Goal: Task Accomplishment & Management: Manage account settings

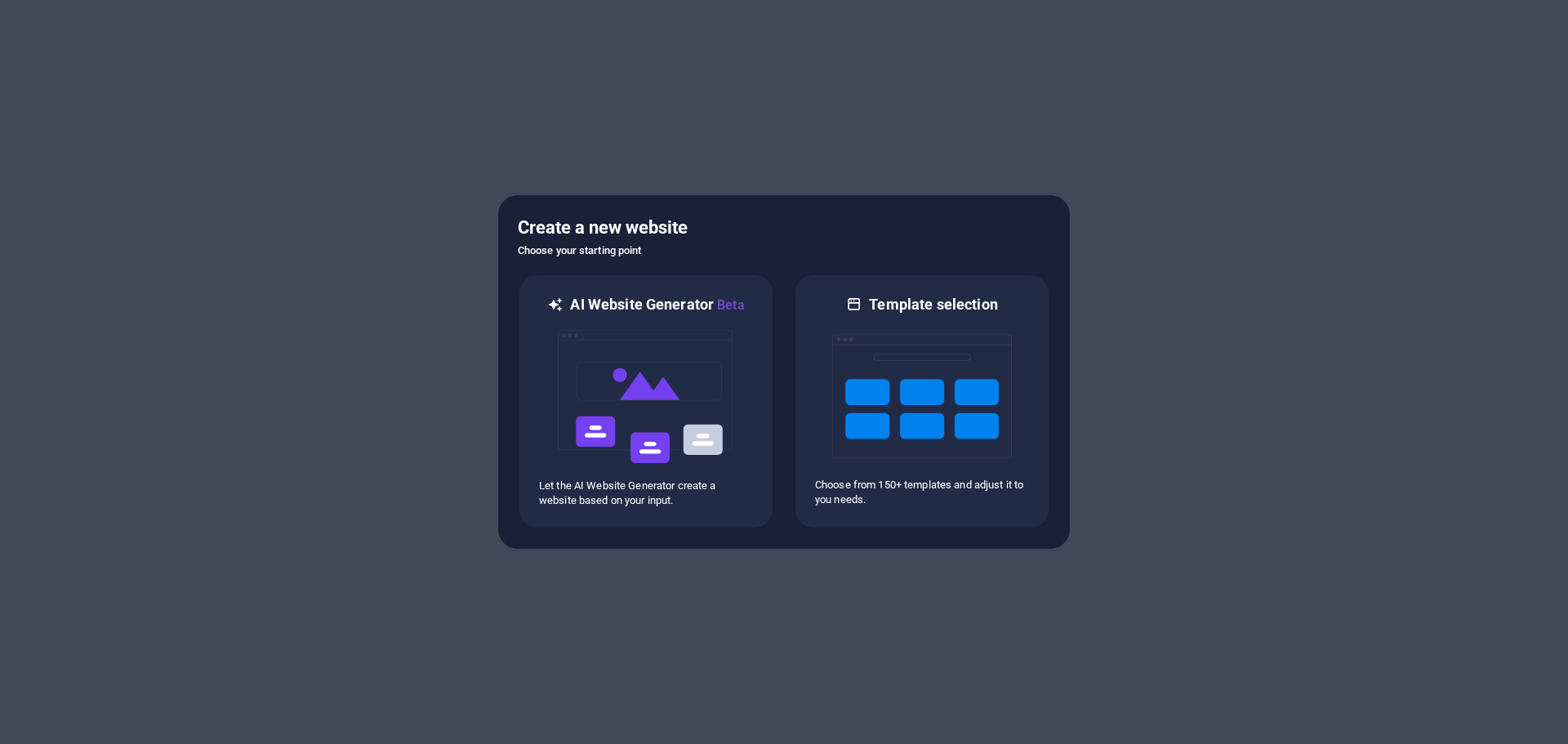
click at [781, 579] on div at bounding box center [784, 372] width 1568 height 744
click at [658, 360] on img at bounding box center [646, 397] width 179 height 163
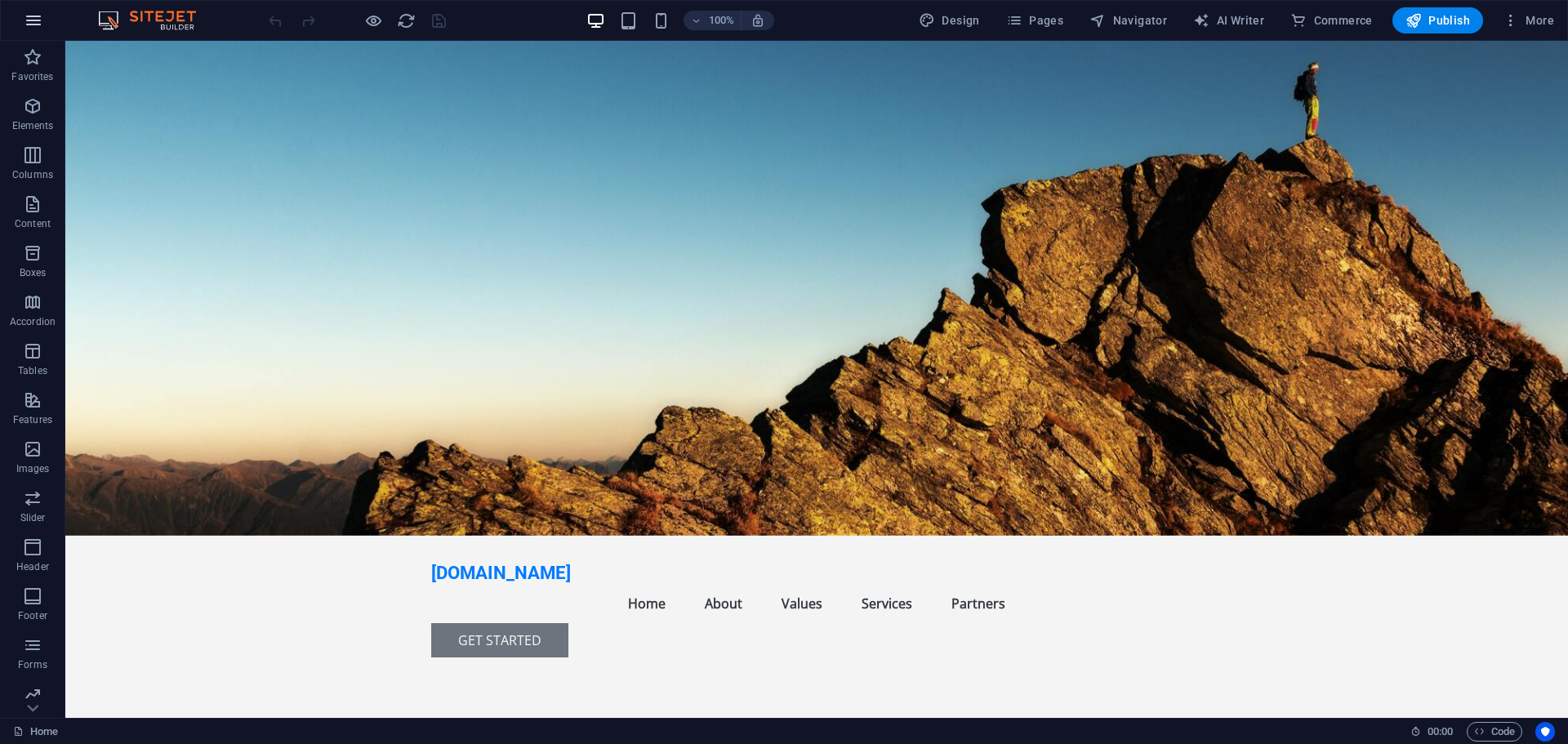
click at [44, 10] on button "button" at bounding box center [34, 21] width 40 height 40
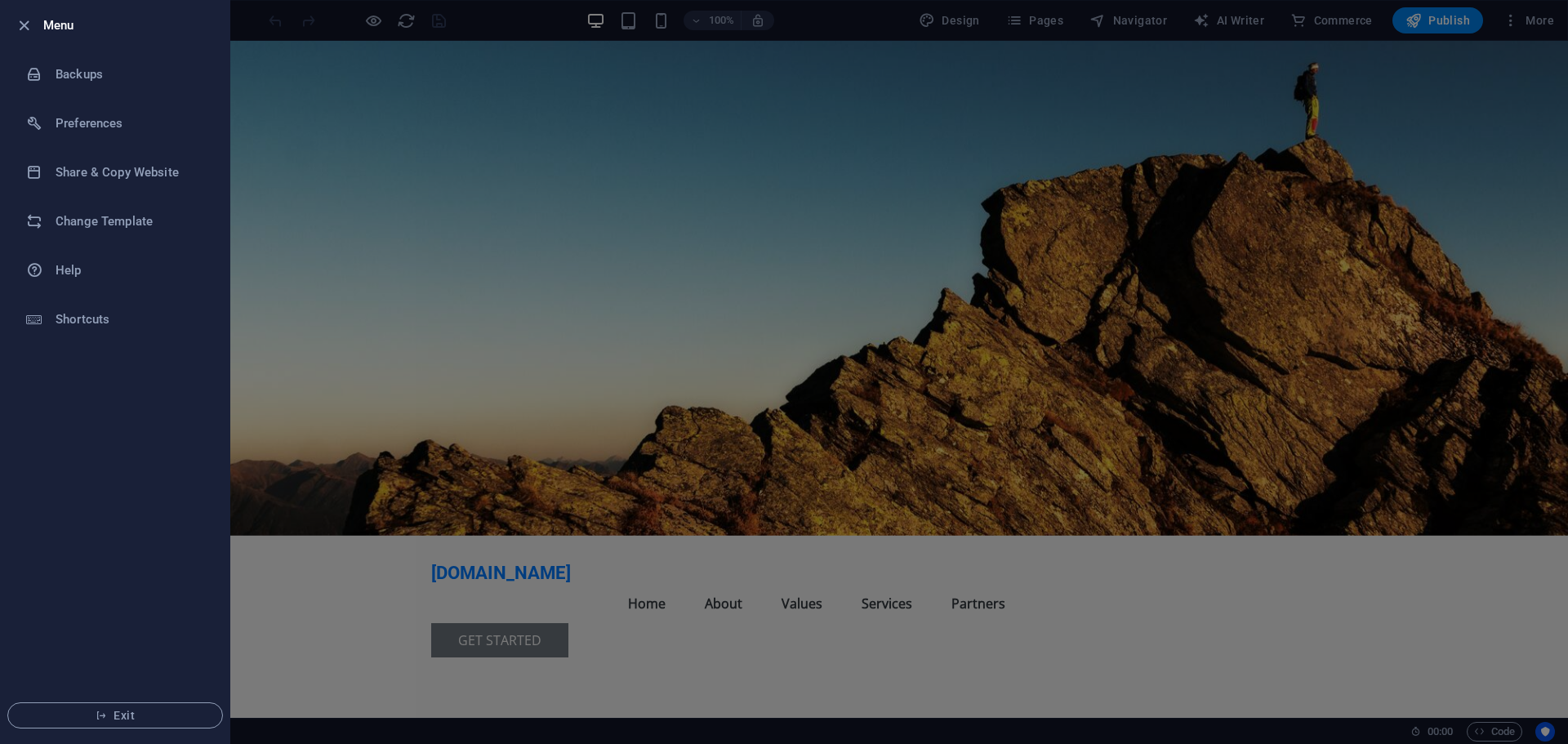
click at [393, 474] on div at bounding box center [784, 372] width 1568 height 744
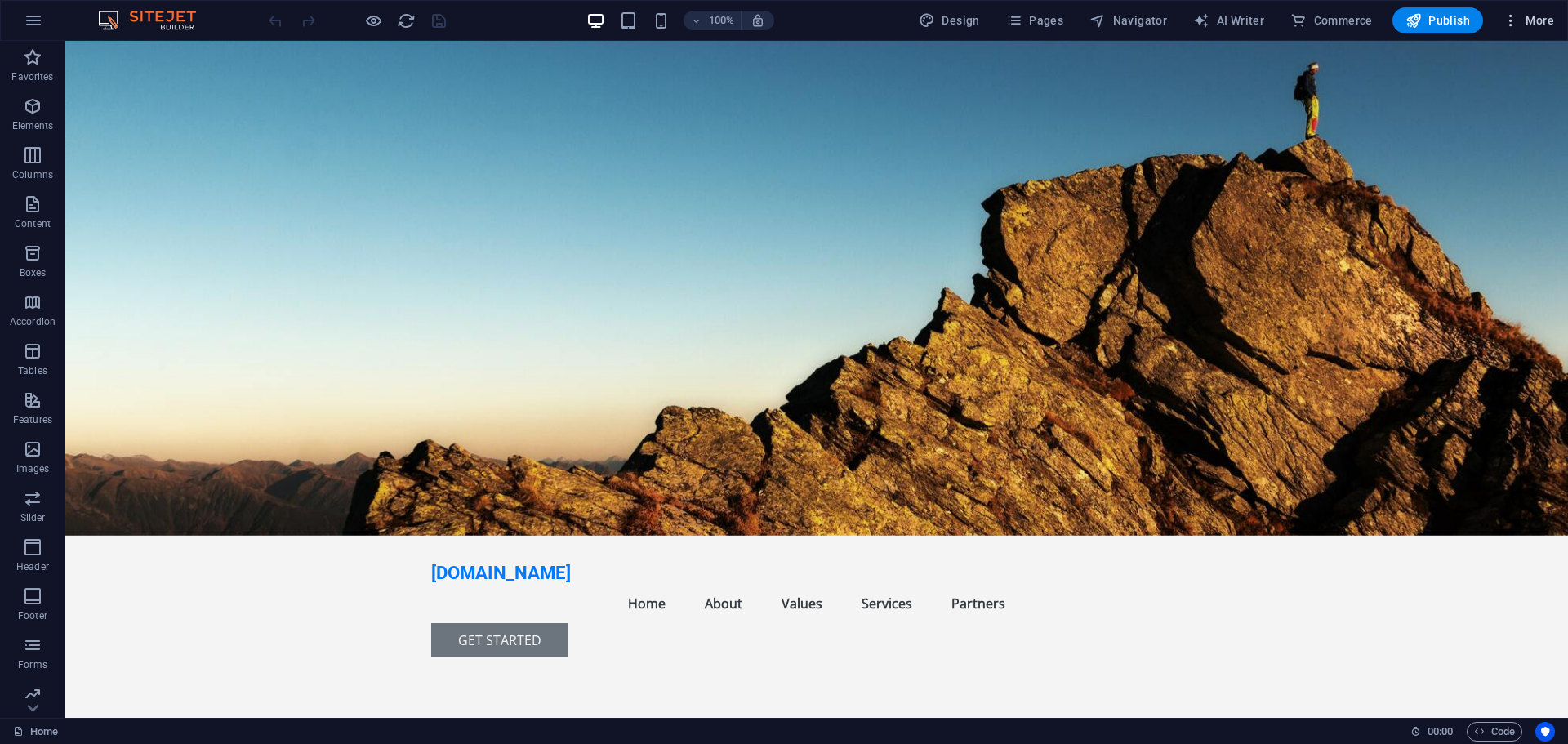
click at [1514, 22] on icon "button" at bounding box center [1511, 21] width 16 height 16
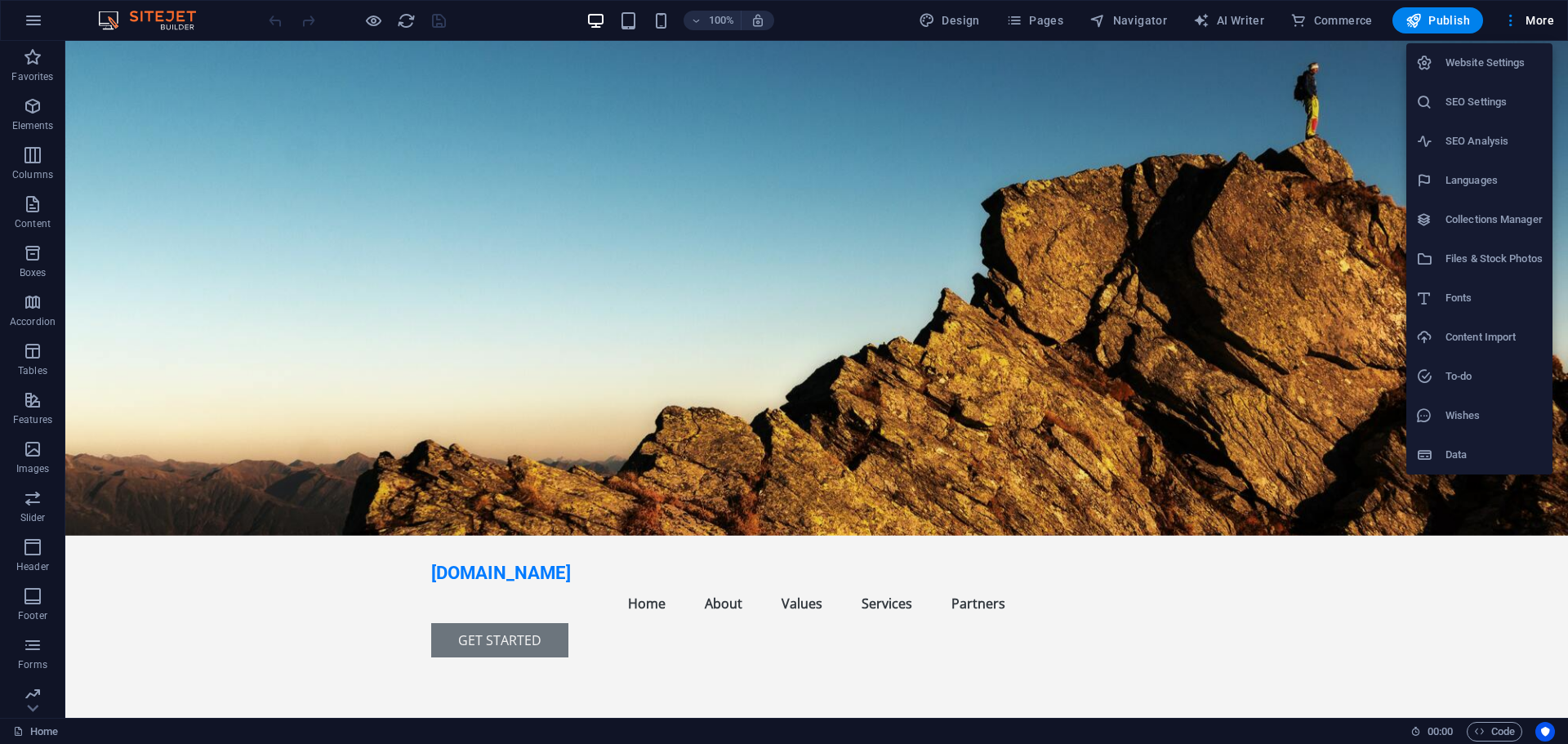
click at [1510, 62] on h6 "Website Settings" at bounding box center [1494, 63] width 97 height 20
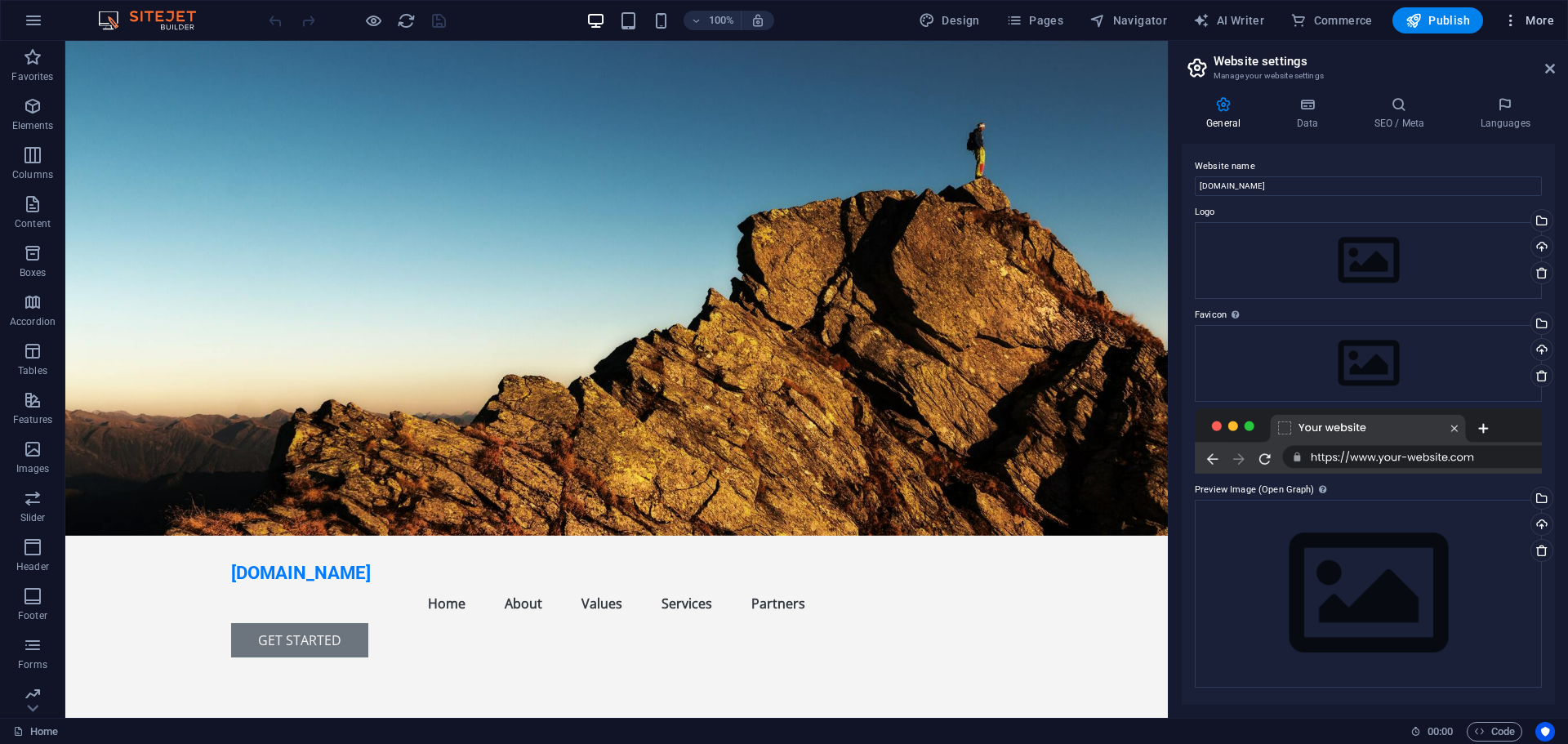
click at [1542, 22] on span "More" at bounding box center [1528, 21] width 52 height 16
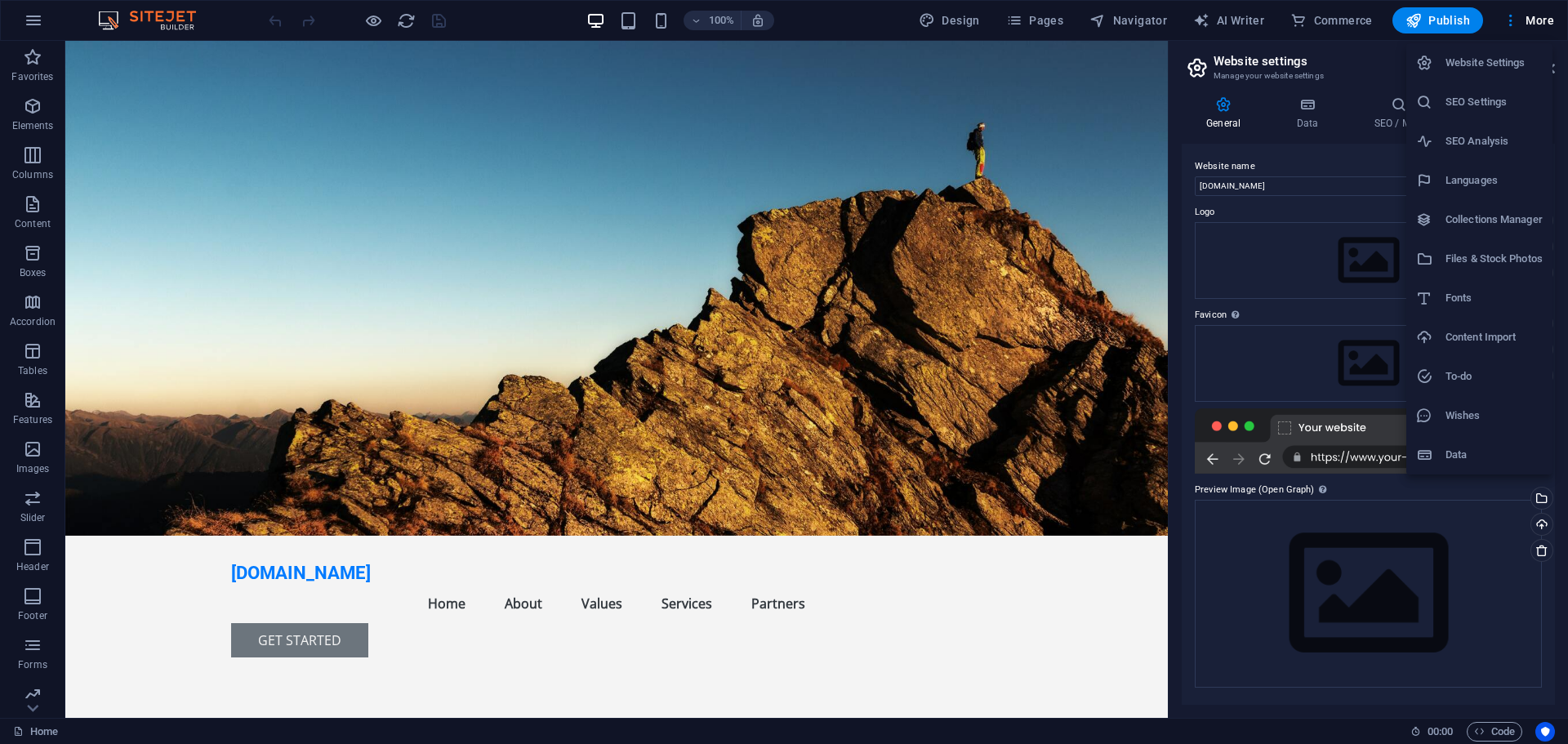
click at [1482, 174] on h6 "Languages" at bounding box center [1494, 180] width 97 height 20
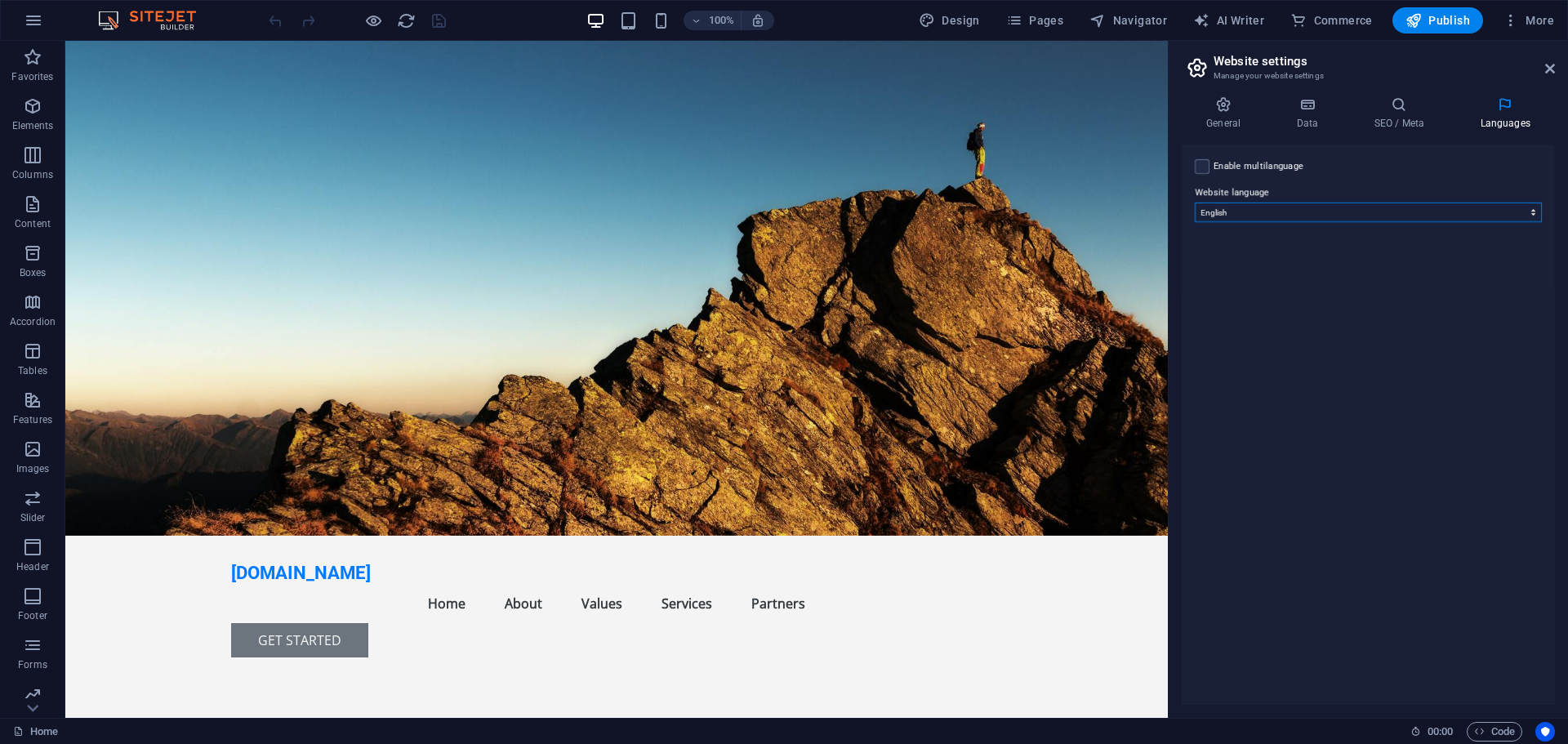
click at [1295, 216] on select "Abkhazian Afar Afrikaans Akan Albanian Amharic Arabic Aragonese Armenian Assame…" at bounding box center [1369, 212] width 347 height 20
select select "6"
click at [1195, 202] on select "Abkhazian Afar Afrikaans Akan Albanian Amharic Arabic Aragonese Armenian Assame…" at bounding box center [1369, 212] width 347 height 20
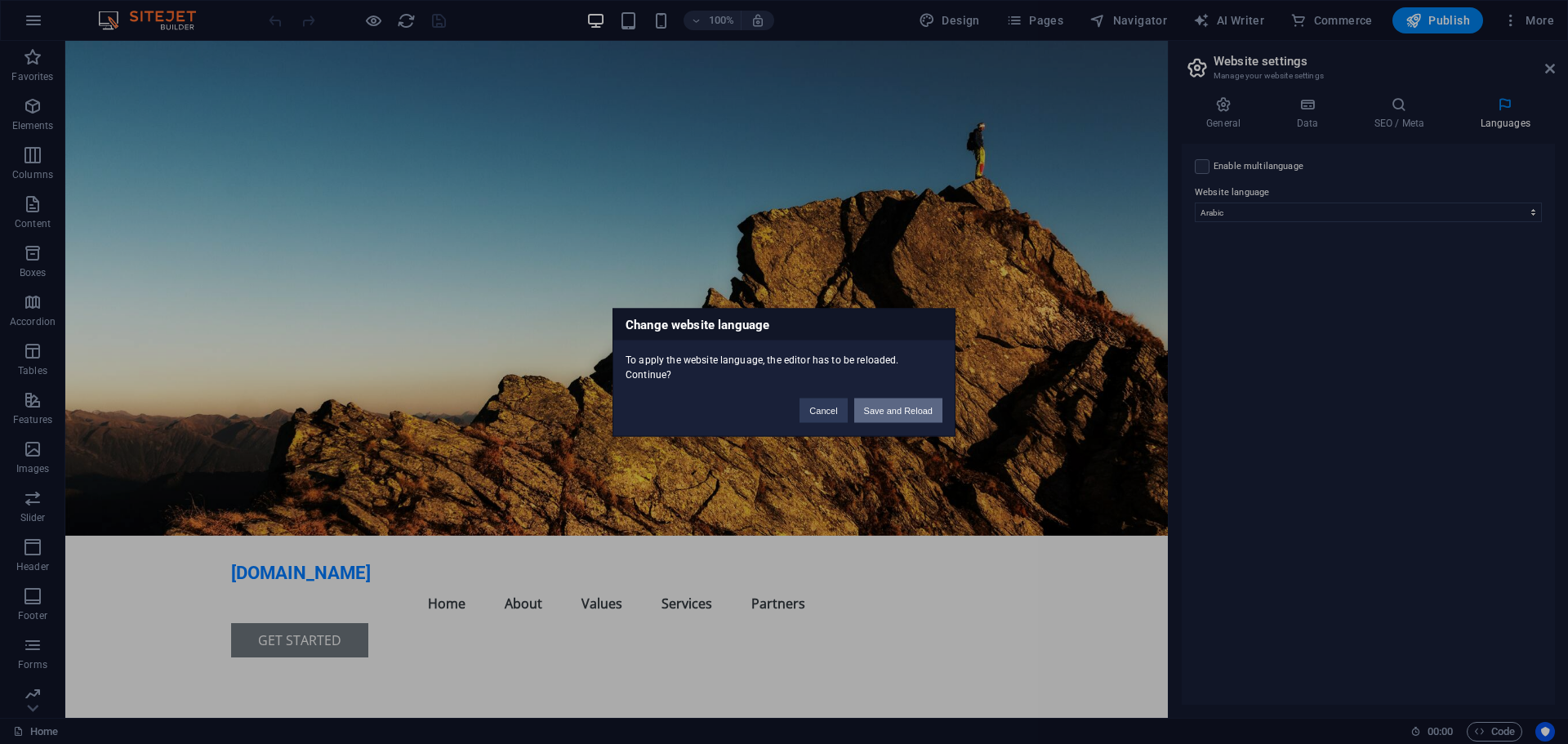
click at [878, 414] on button "Save and Reload" at bounding box center [898, 410] width 88 height 25
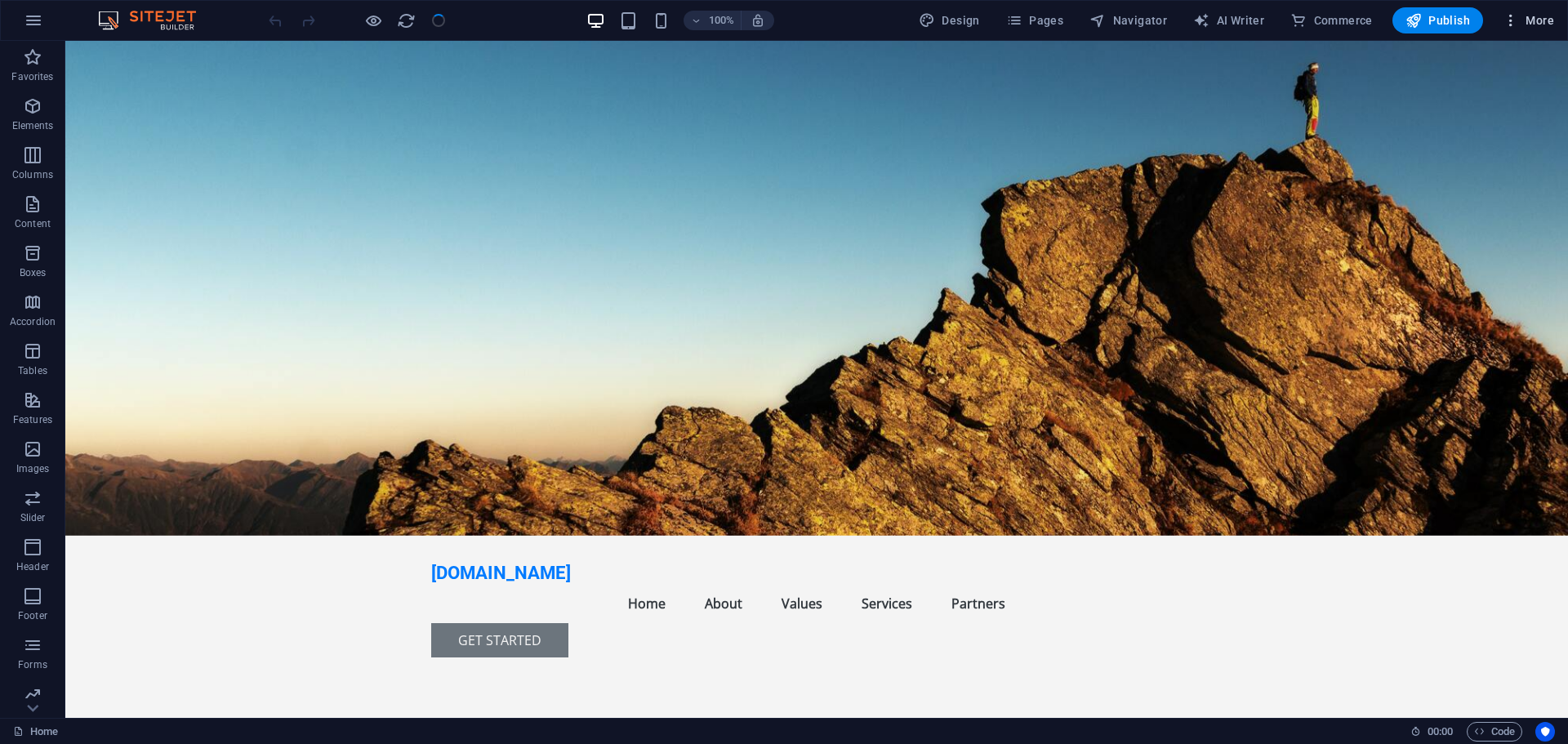
click at [1522, 21] on span "More" at bounding box center [1528, 21] width 52 height 16
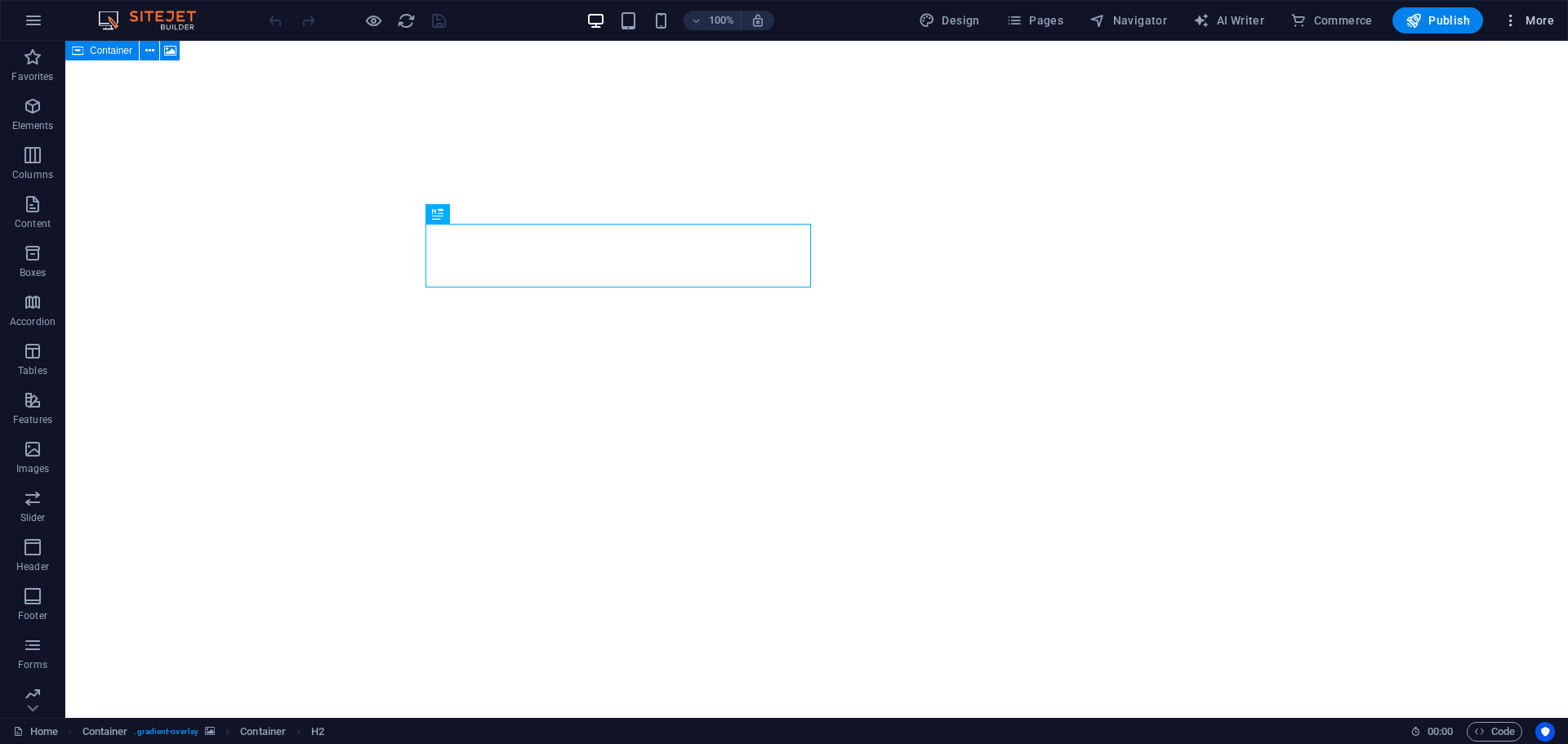
click at [1512, 21] on icon "button" at bounding box center [1511, 21] width 16 height 16
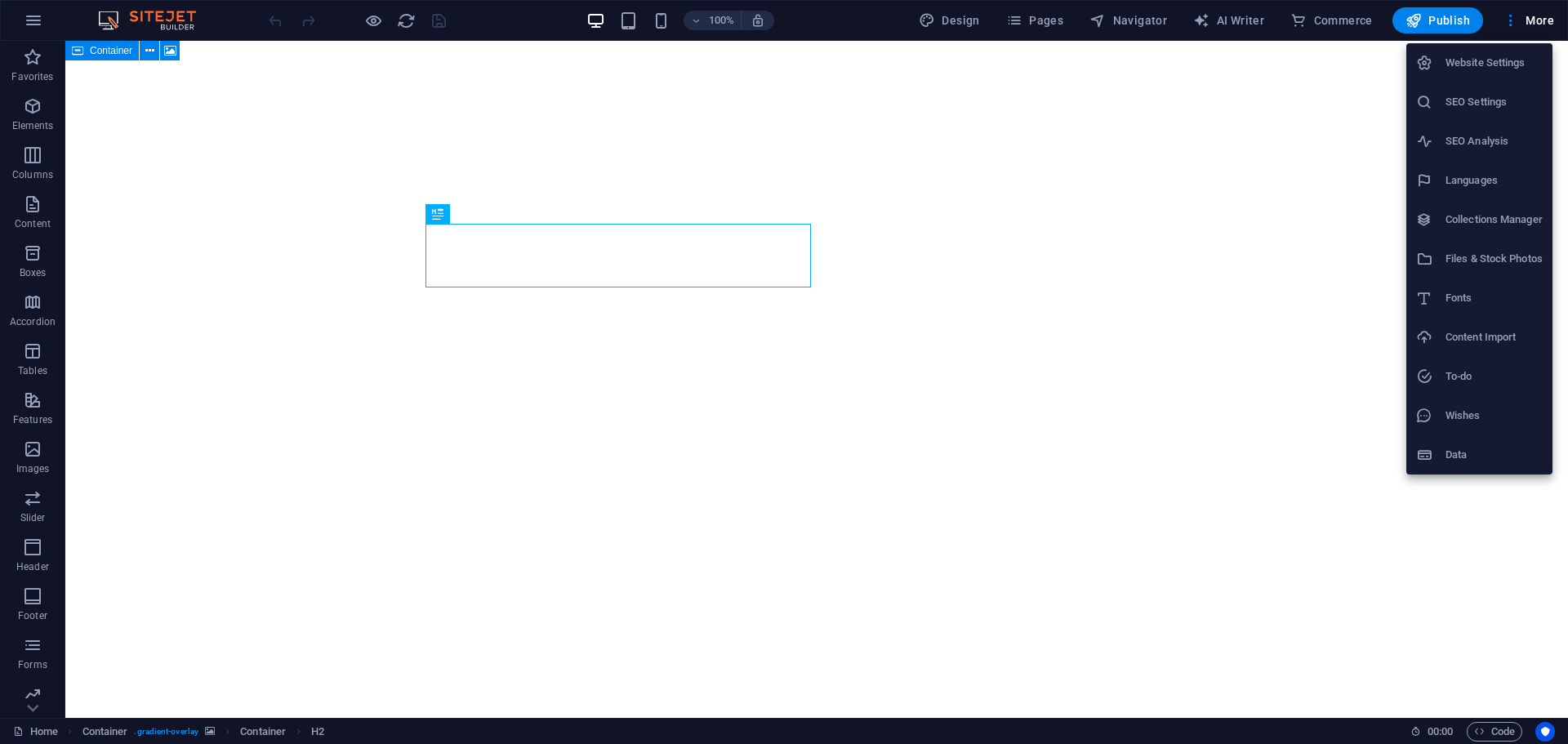
click at [1473, 176] on h6 "Languages" at bounding box center [1494, 180] width 97 height 20
select select "6"
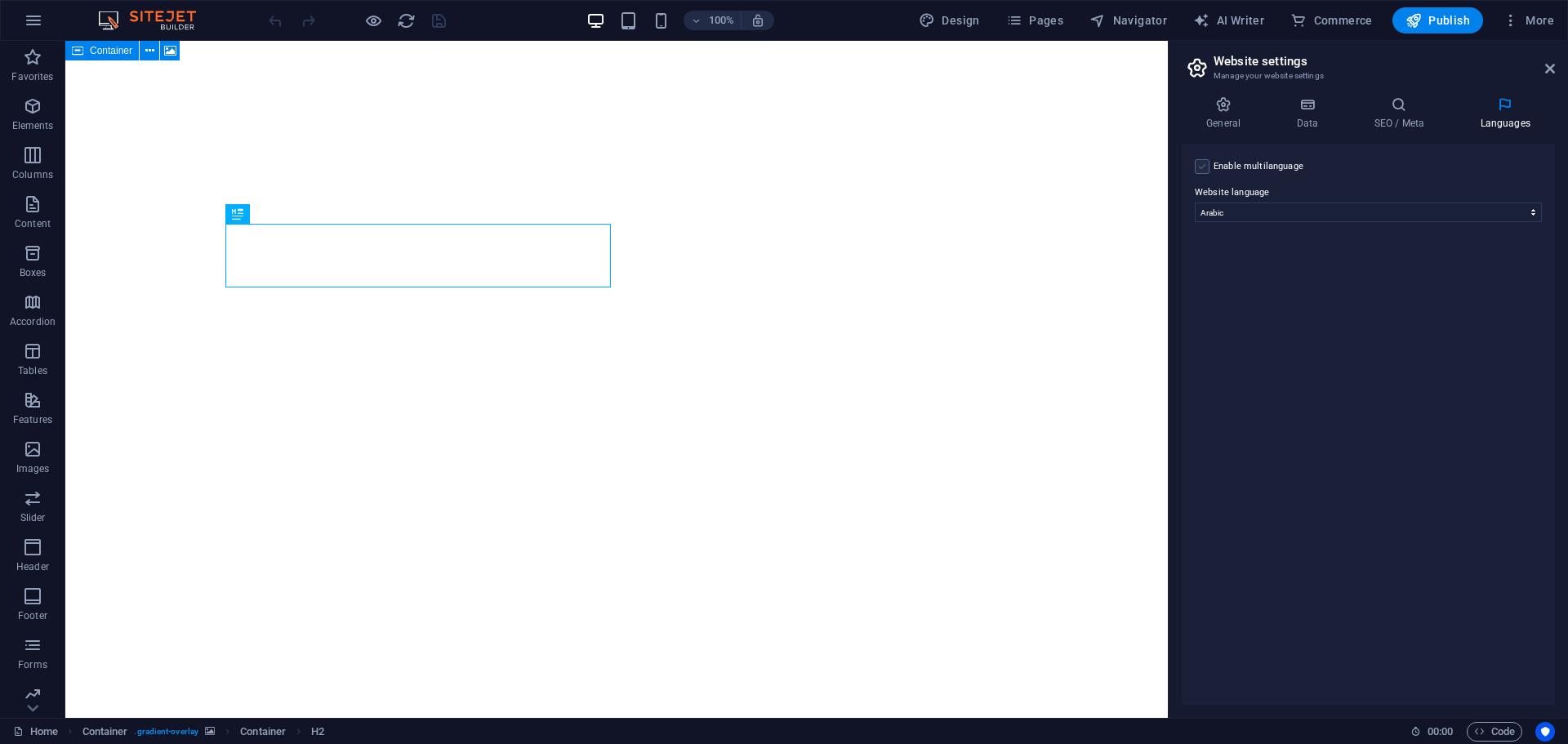
click at [1204, 171] on label at bounding box center [1203, 166] width 15 height 15
click at [0, 0] on input "Enable multilanguage To disable multilanguage delete all languages until only o…" at bounding box center [0, 0] width 0 height 0
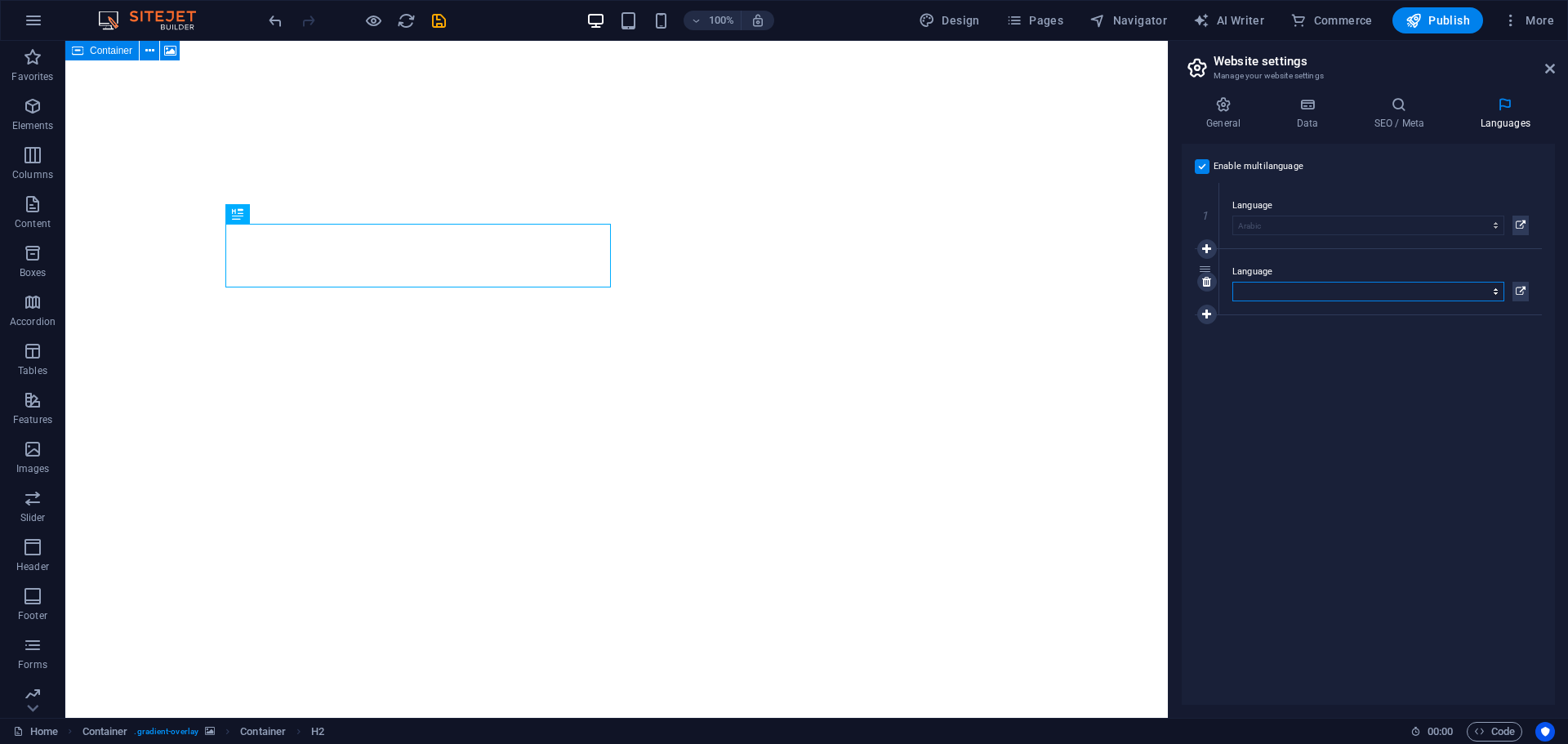
click at [1417, 286] on select "Abkhazian Afar Afrikaans Akan Albanian Amharic Arabic Aragonese Armenian Assame…" at bounding box center [1368, 291] width 272 height 20
select select "41"
click at [1232, 281] on select "Abkhazian Afar Afrikaans Akan Albanian Amharic Arabic Aragonese Armenian Assame…" at bounding box center [1368, 291] width 272 height 20
click at [1403, 118] on h4 "SEO / Meta" at bounding box center [1402, 114] width 106 height 35
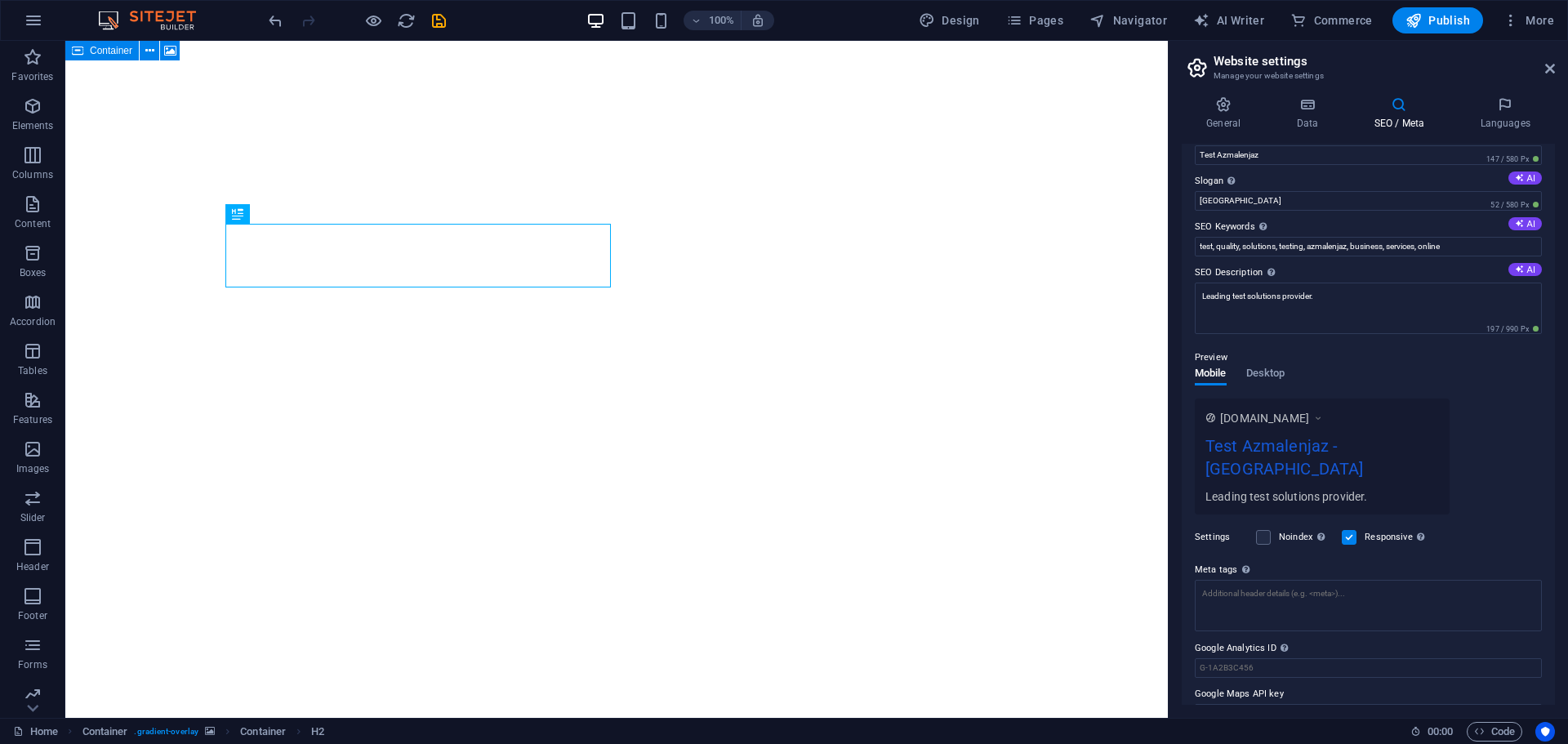
scroll to position [40, 0]
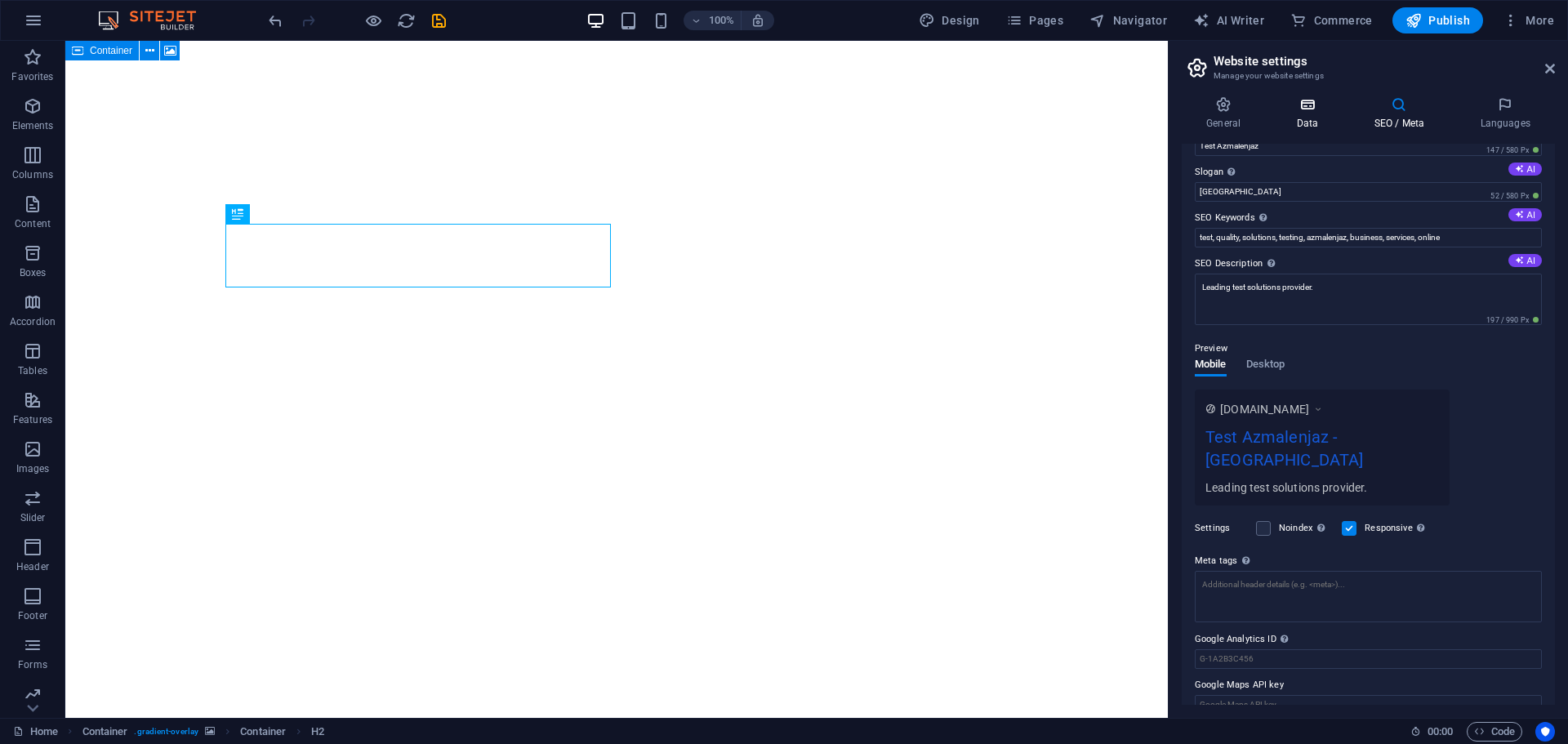
click at [1304, 117] on h4 "Data" at bounding box center [1310, 114] width 77 height 35
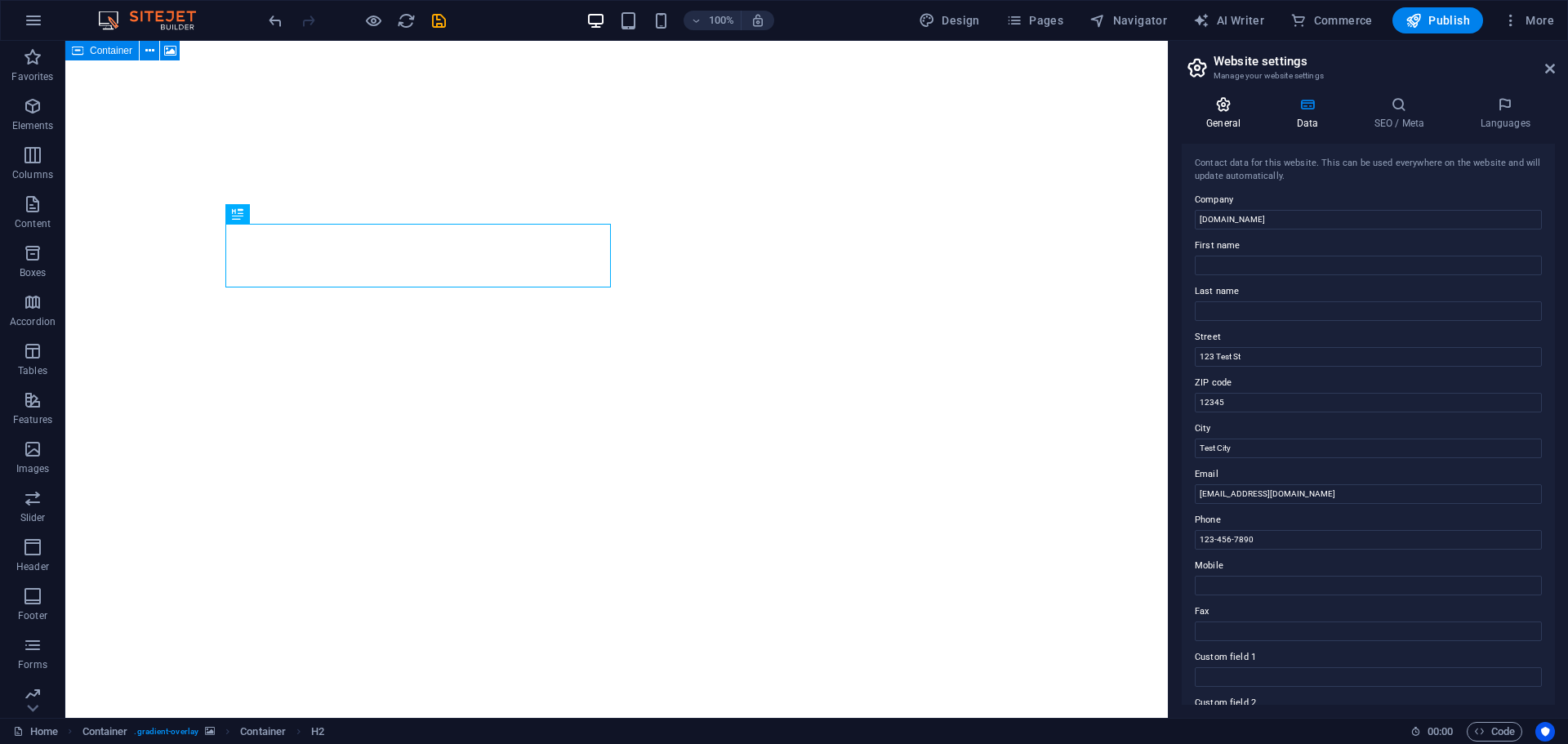
click at [1236, 119] on h4 "General" at bounding box center [1226, 114] width 90 height 35
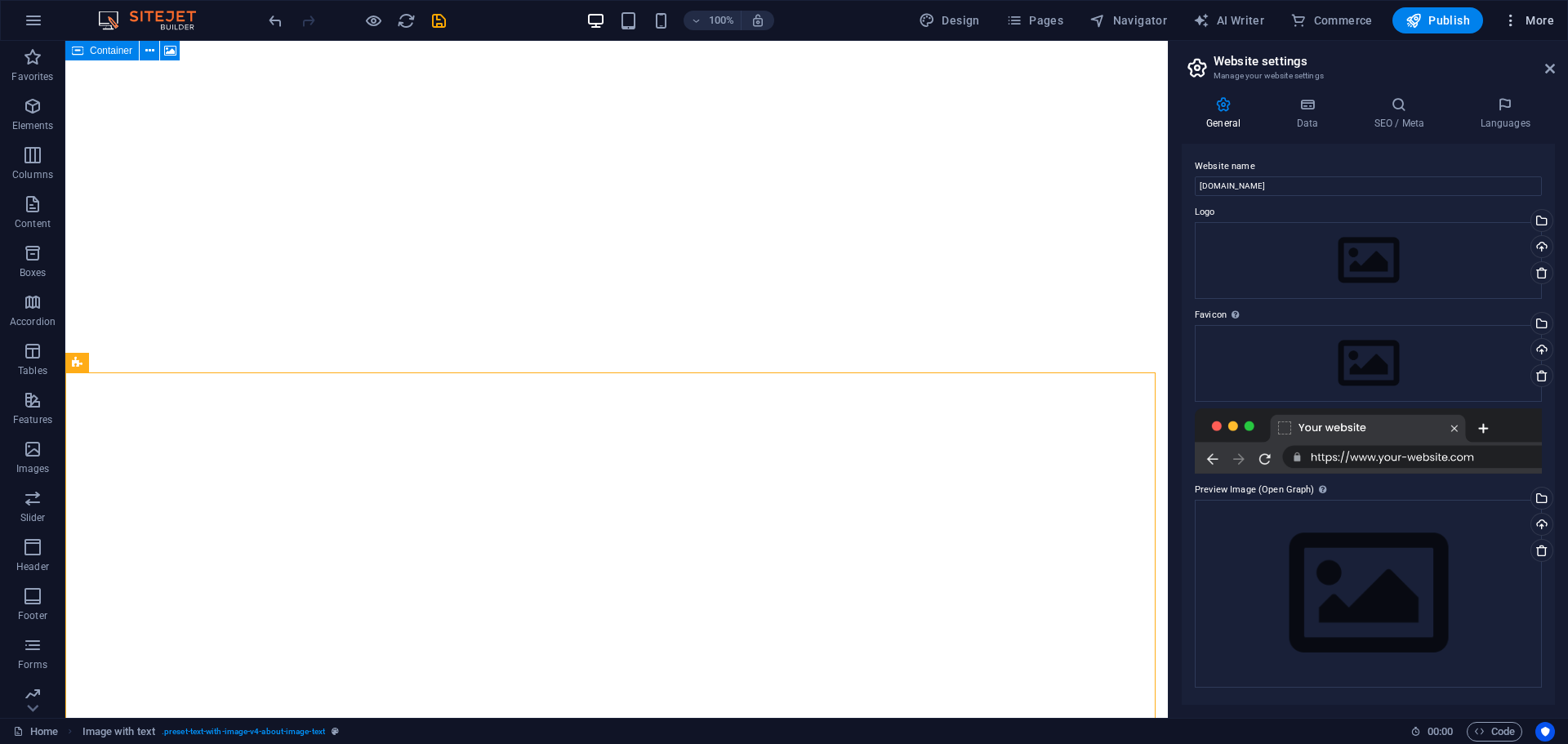
click at [1521, 30] on button "More" at bounding box center [1528, 21] width 64 height 26
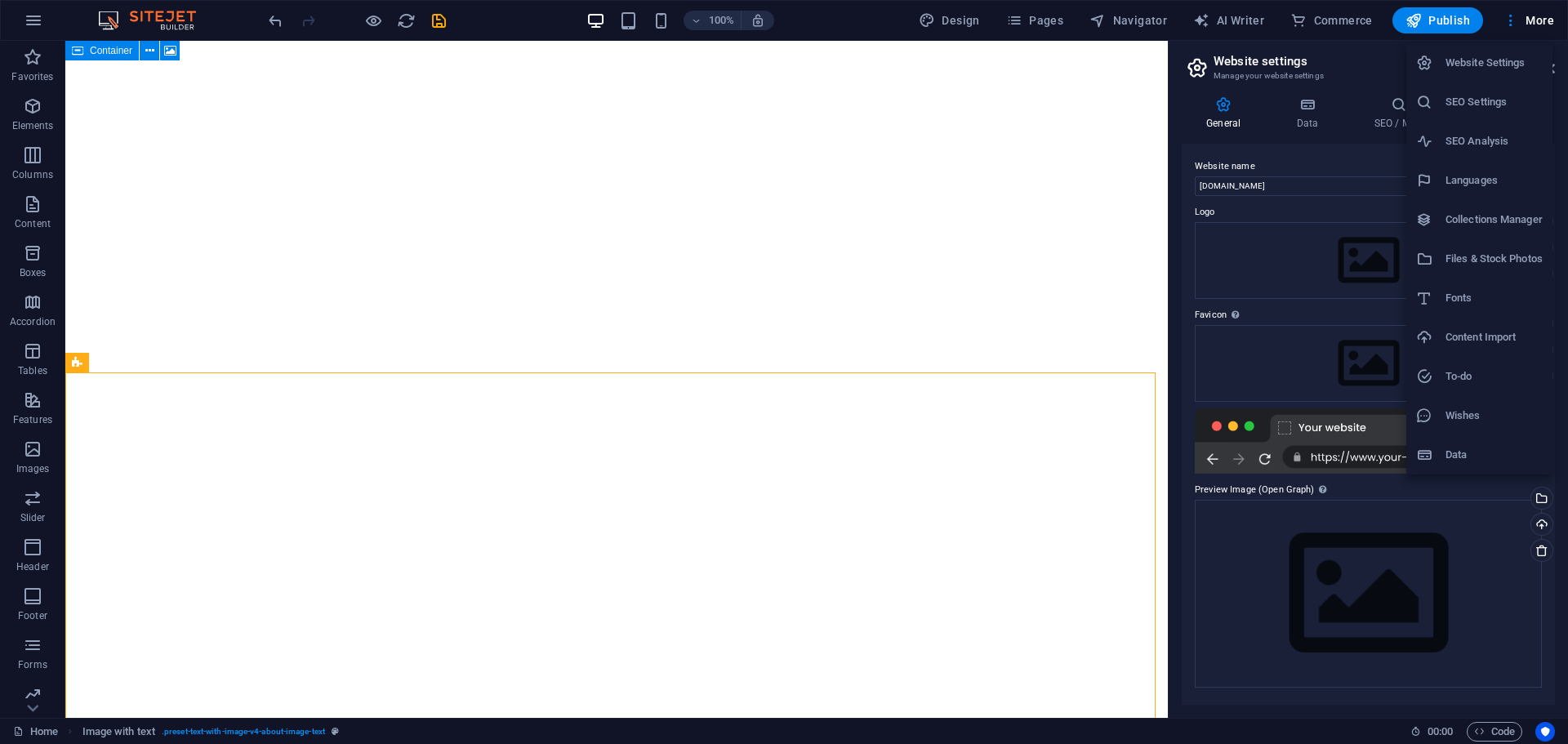
drag, startPoint x: 1162, startPoint y: 225, endPoint x: 1167, endPoint y: 542, distance: 317.0
click at [1167, 542] on div at bounding box center [784, 372] width 1568 height 744
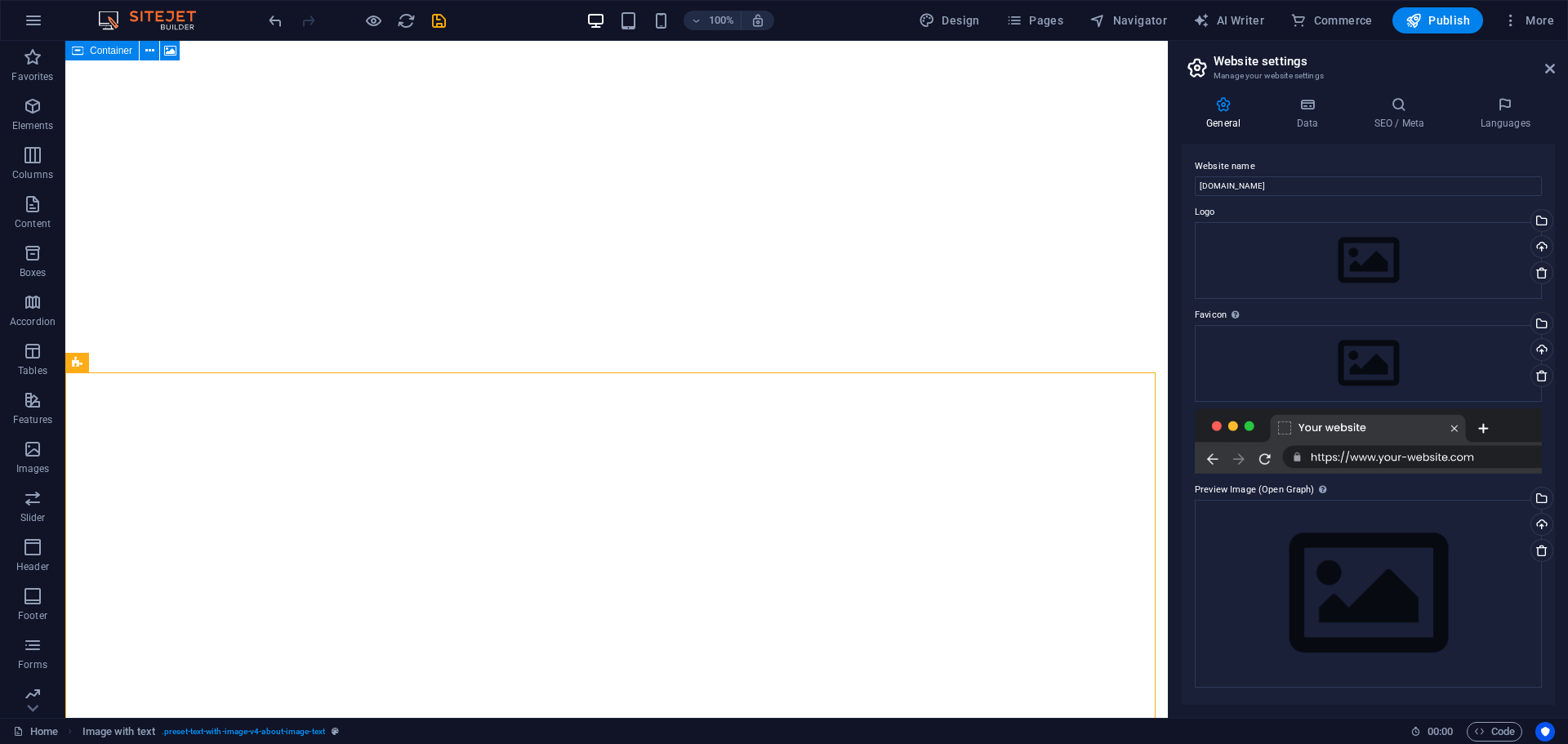
click at [1167, 542] on div "Website Settings SEO Settings SEO Analysis Languages Collections Manager Files …" at bounding box center [784, 377] width 1568 height 734
click at [1021, 24] on icon "button" at bounding box center [1014, 21] width 16 height 16
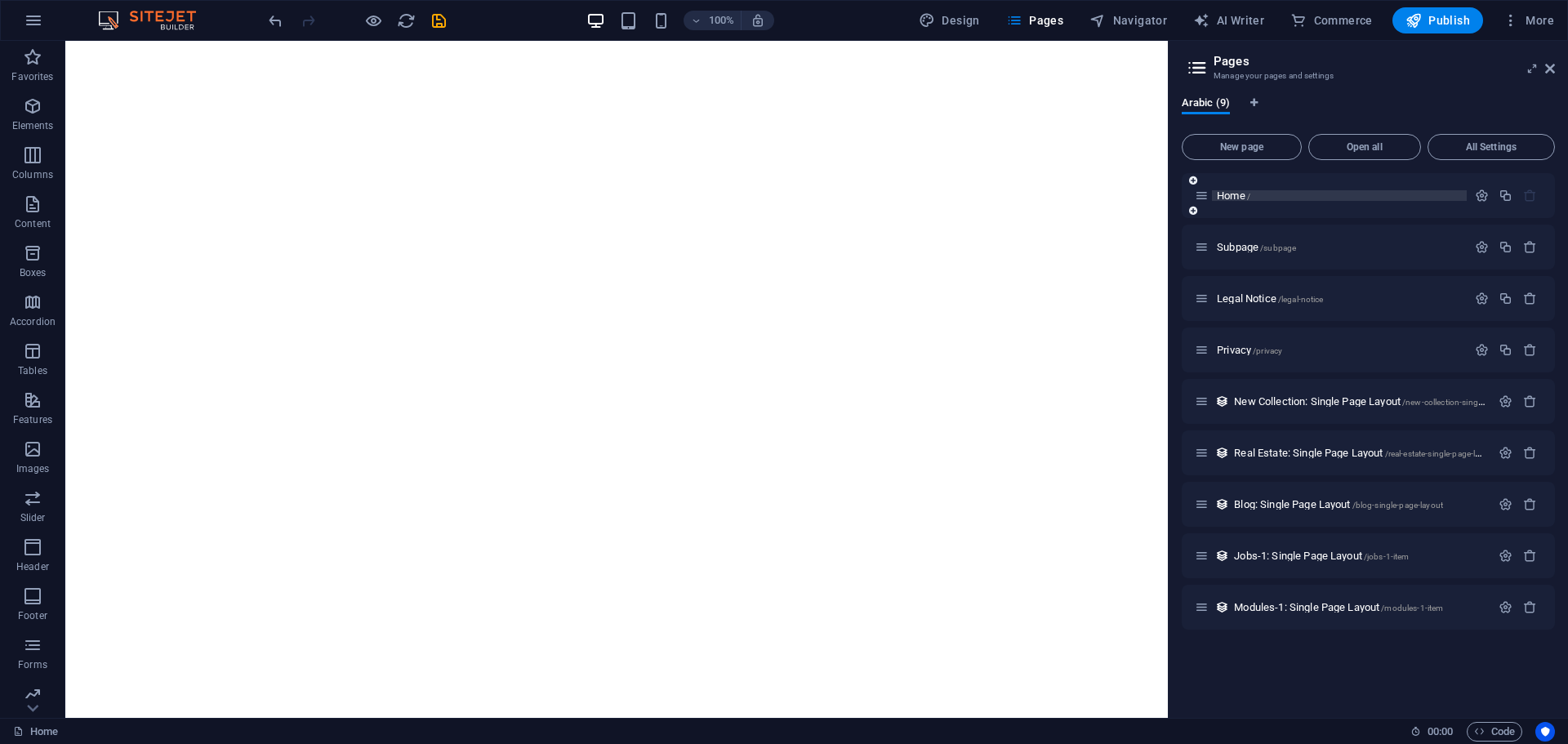
click at [1271, 196] on p "Home /" at bounding box center [1339, 195] width 245 height 11
click at [1249, 249] on span "Subpage /subpage" at bounding box center [1256, 247] width 79 height 12
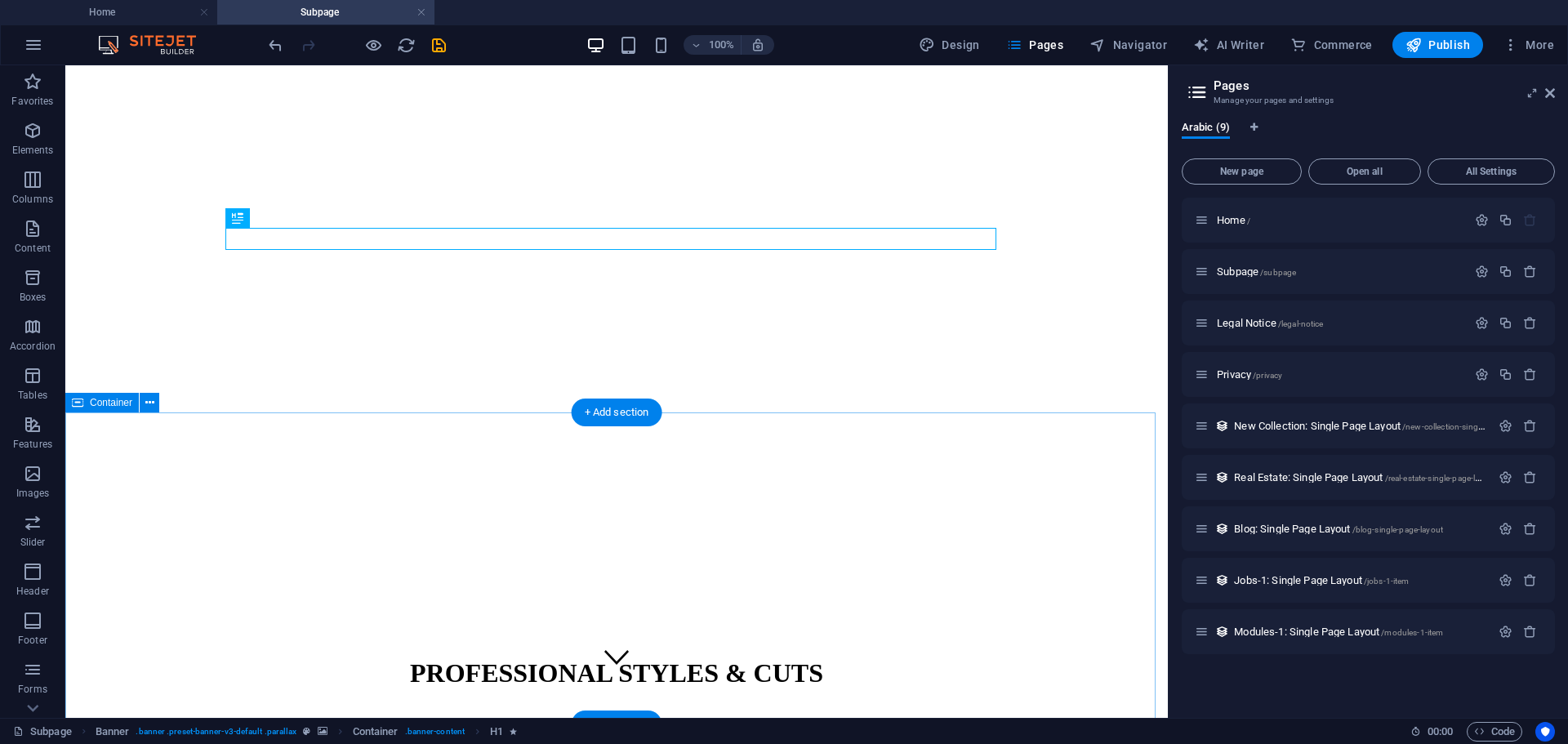
scroll to position [51, 0]
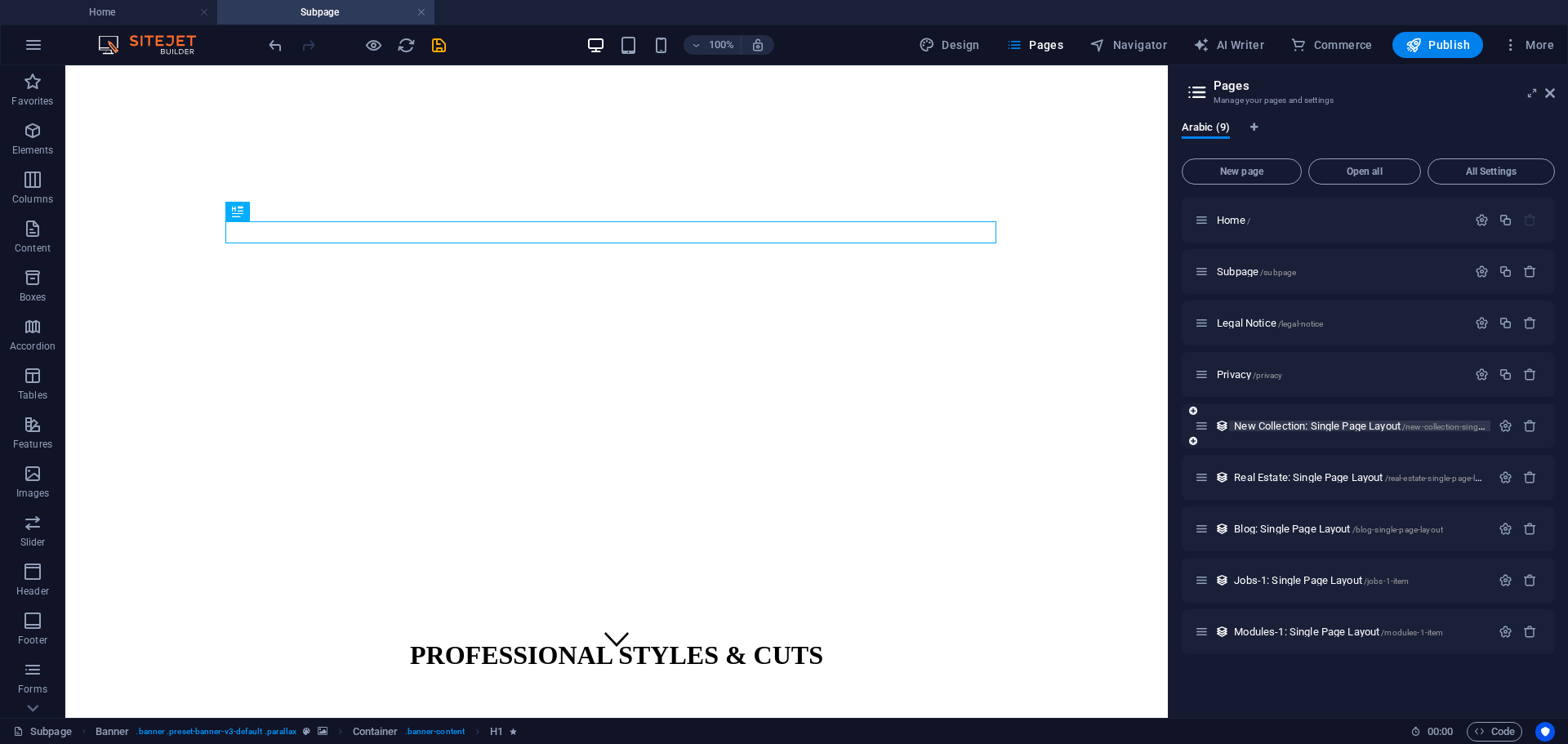
click at [1294, 425] on span "New Collection: Single Page Layout /new-collection-single-page-layout" at bounding box center [1381, 425] width 295 height 12
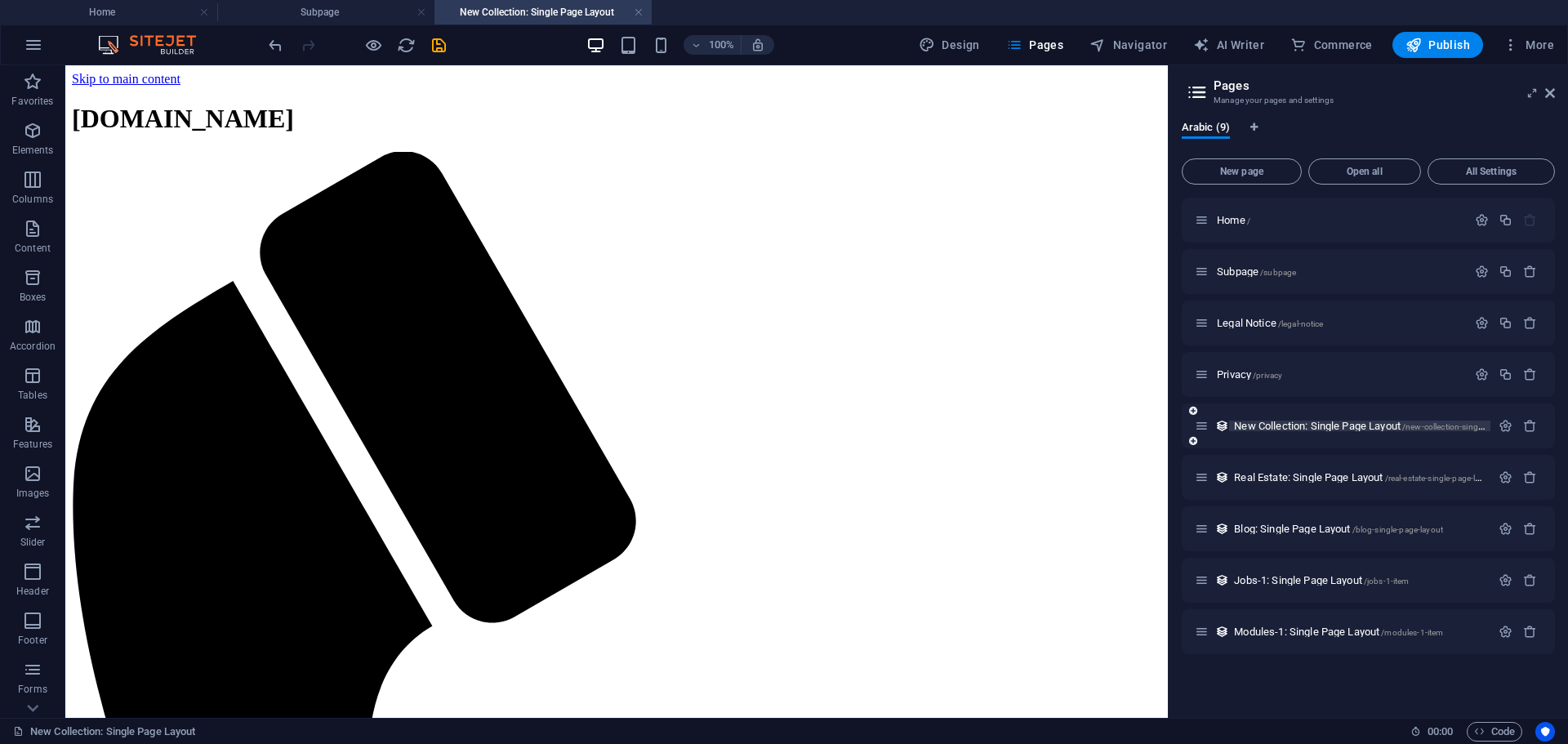
scroll to position [0, 0]
click at [1291, 377] on p "Privacy /privacy" at bounding box center [1339, 374] width 245 height 11
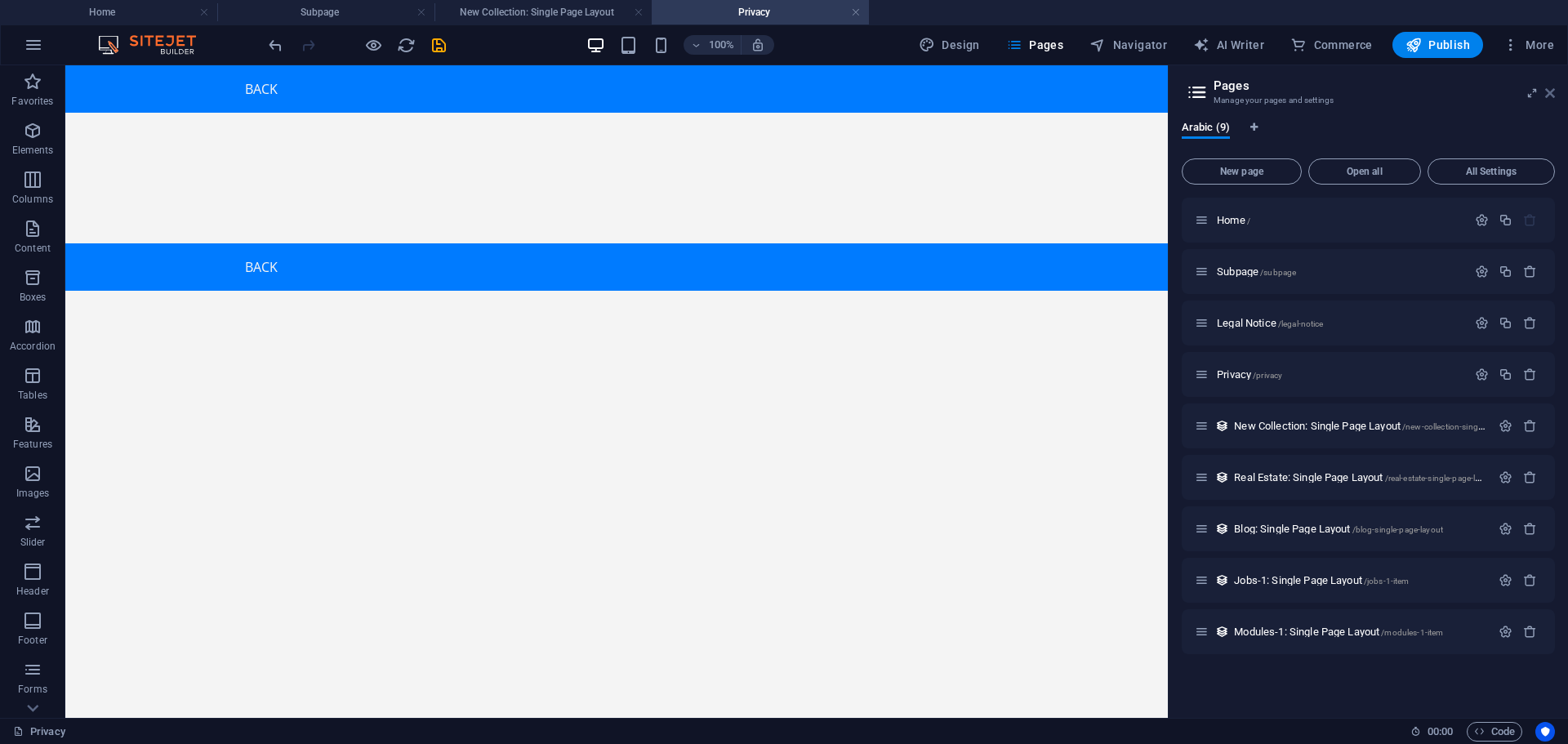
click at [1547, 94] on icon at bounding box center [1550, 93] width 10 height 13
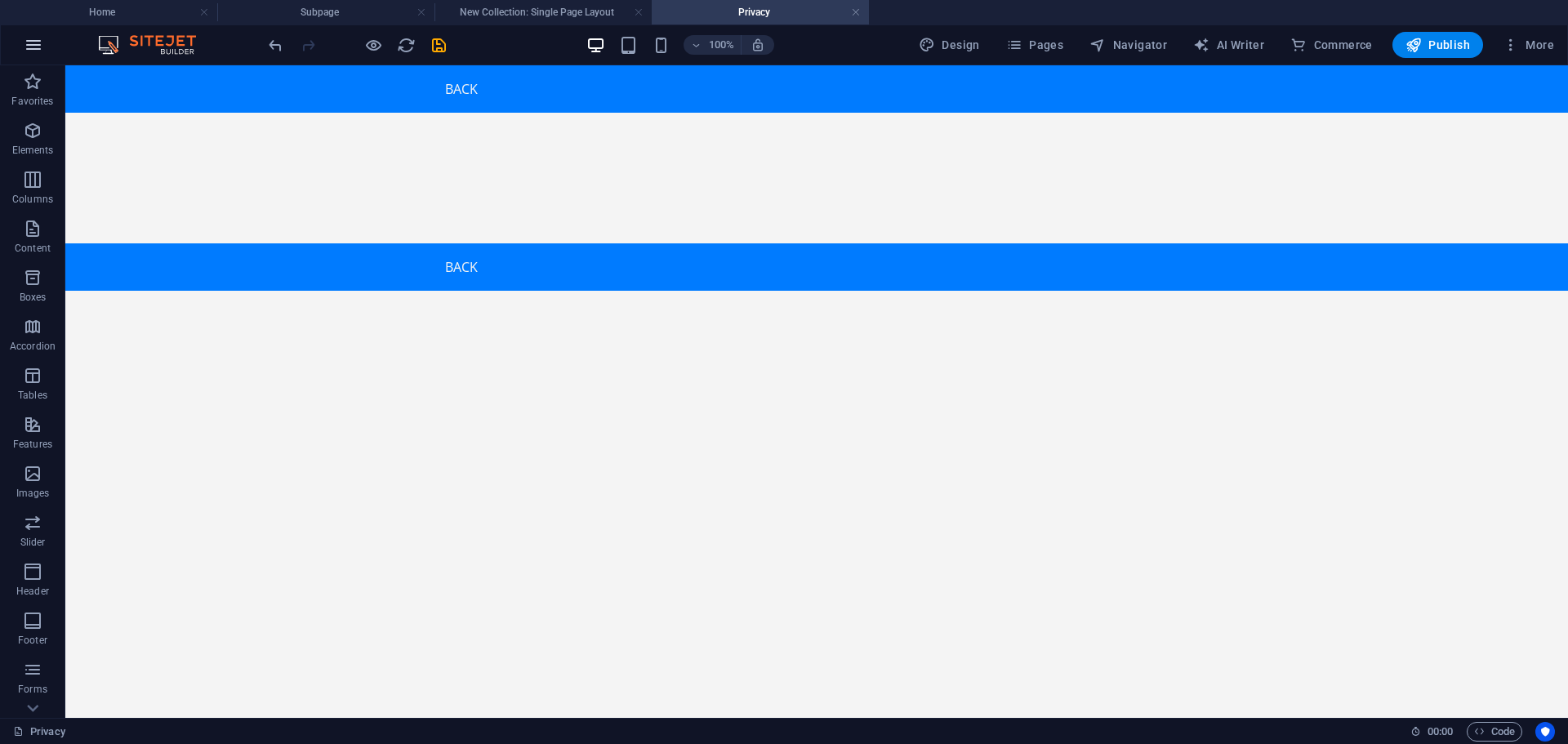
click at [38, 47] on icon "button" at bounding box center [34, 45] width 20 height 20
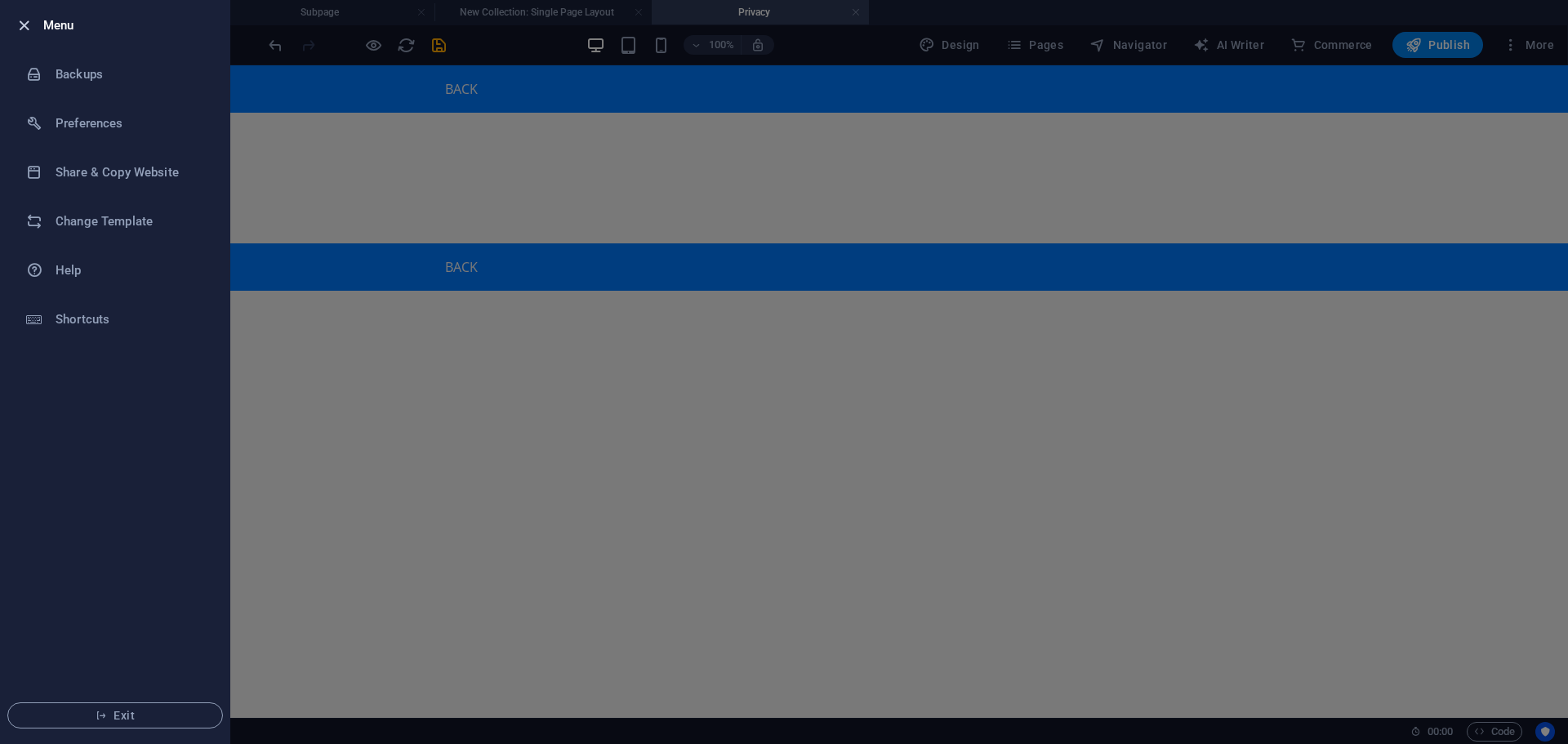
click at [19, 23] on icon "button" at bounding box center [24, 26] width 19 height 19
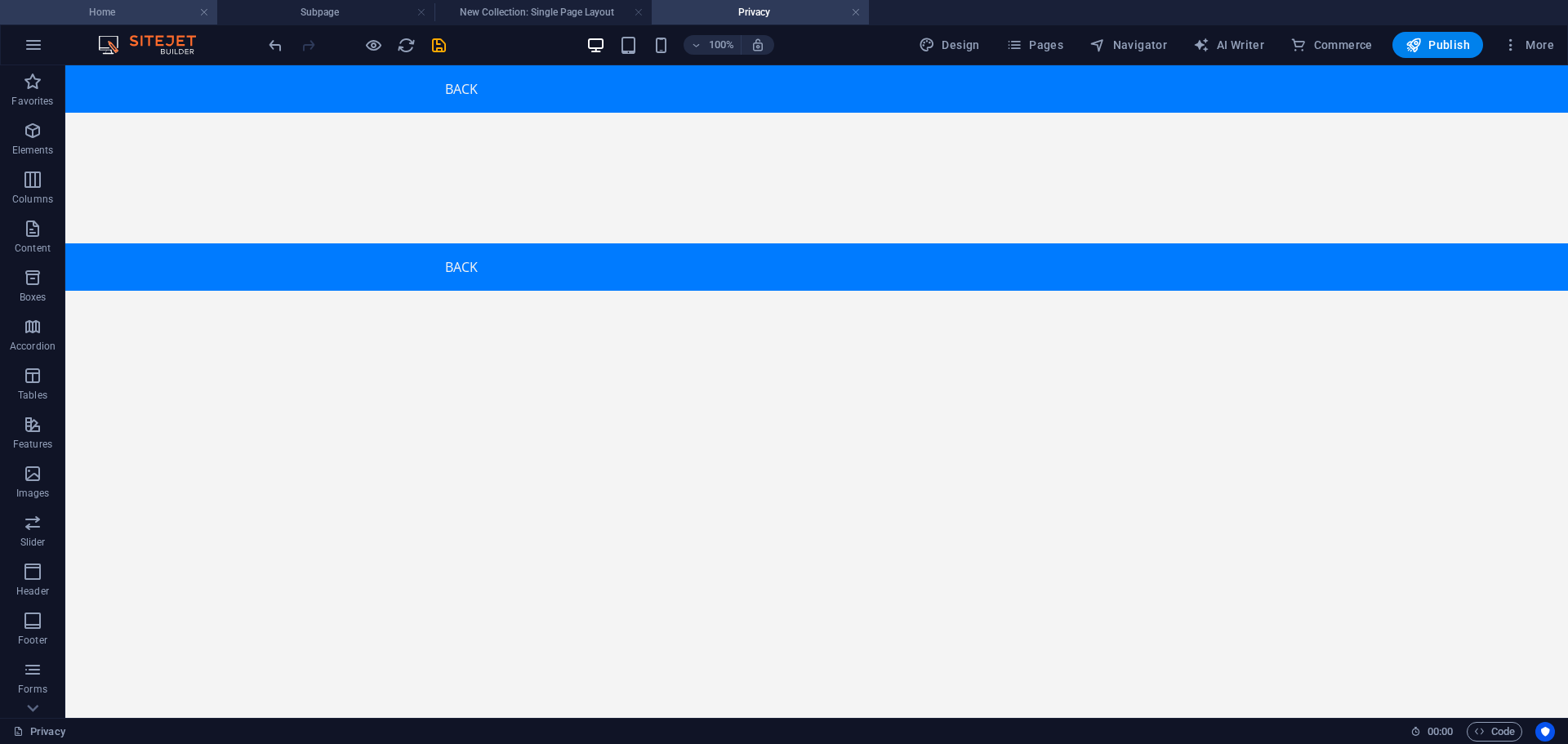
click at [151, 10] on h4 "Home" at bounding box center [109, 12] width 217 height 18
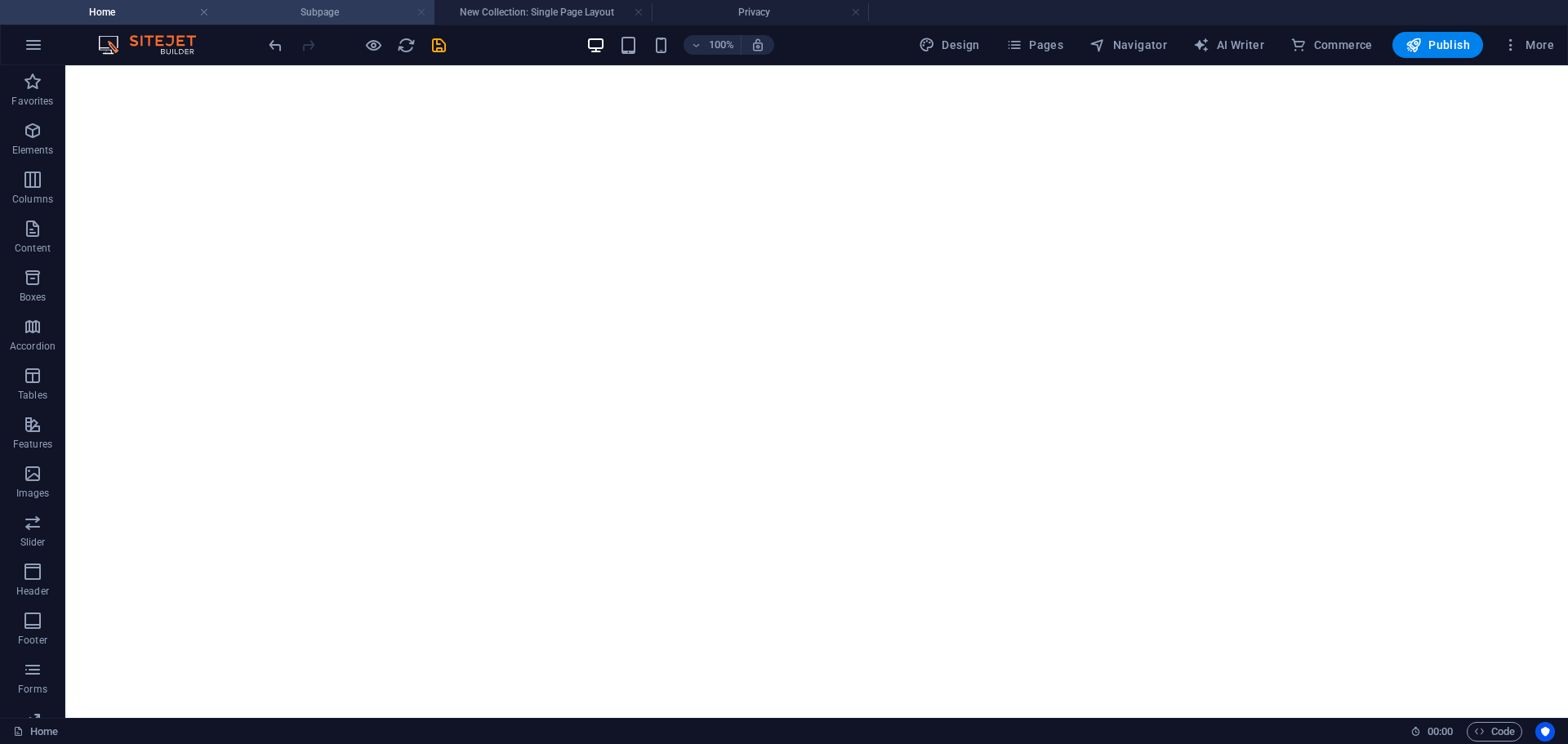
click at [416, 12] on link at bounding box center [421, 12] width 10 height 16
click at [418, 12] on link at bounding box center [421, 12] width 10 height 16
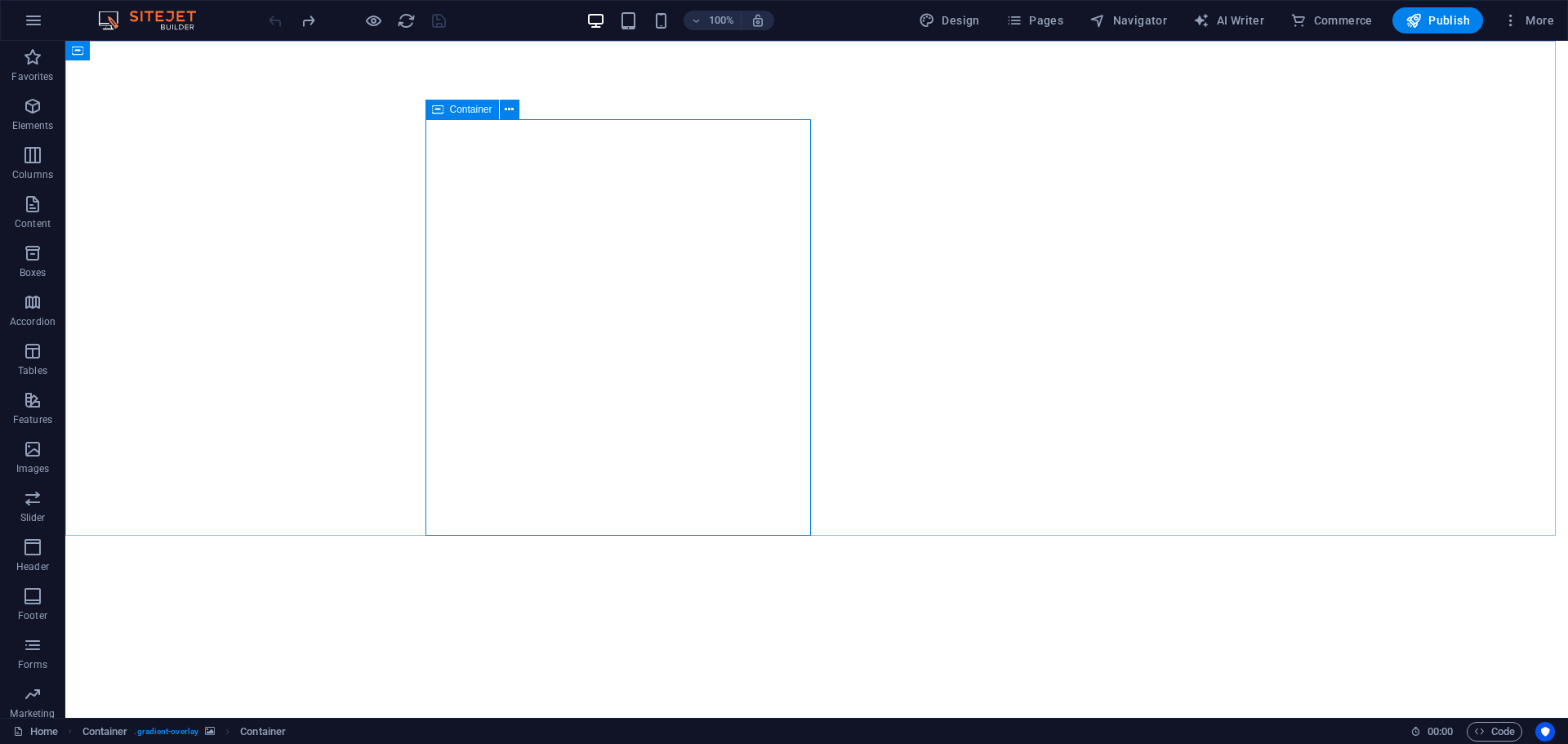
click at [439, 113] on icon at bounding box center [438, 109] width 12 height 20
click at [507, 111] on icon at bounding box center [509, 109] width 9 height 17
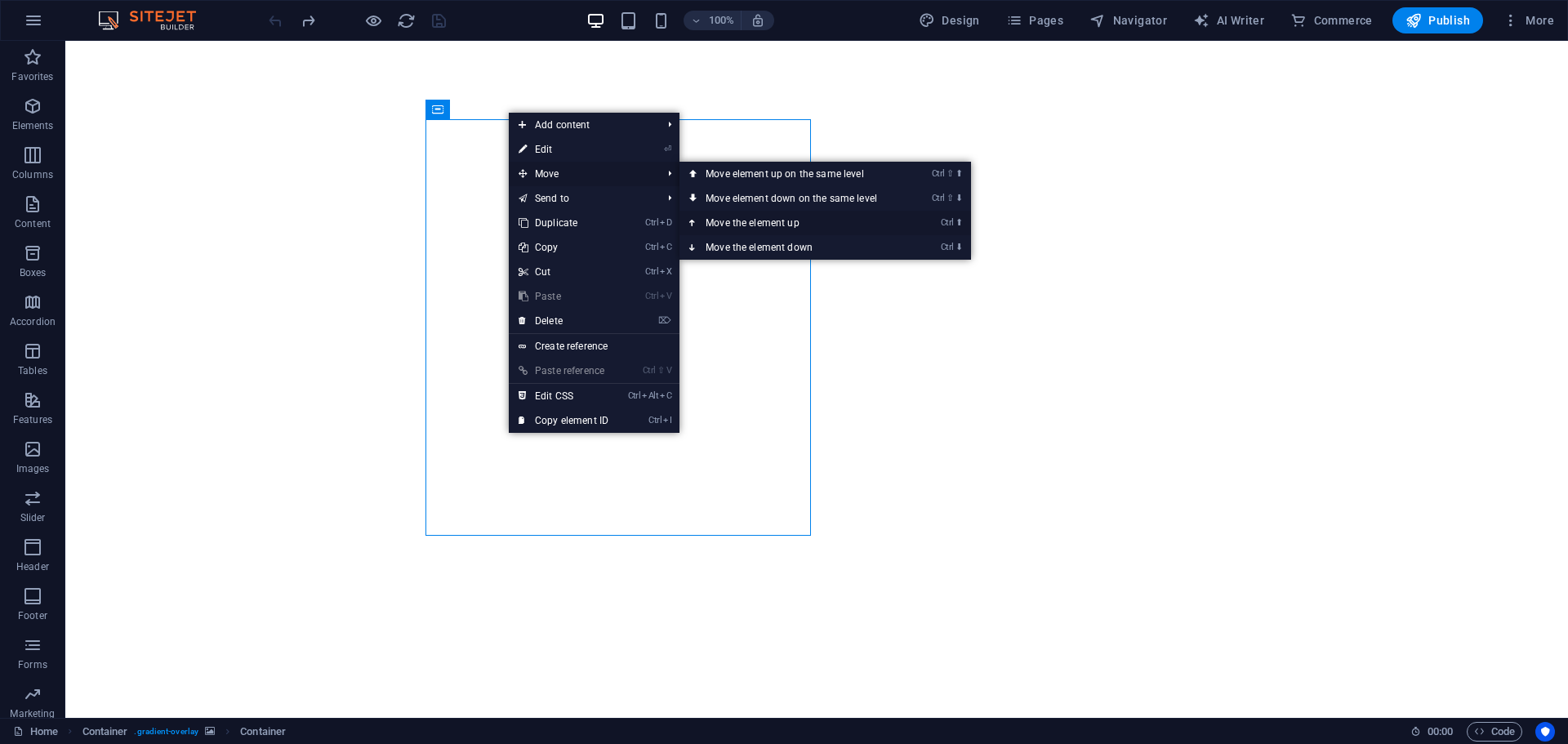
click at [751, 216] on link "Ctrl ⬆ Move the element up" at bounding box center [795, 223] width 230 height 25
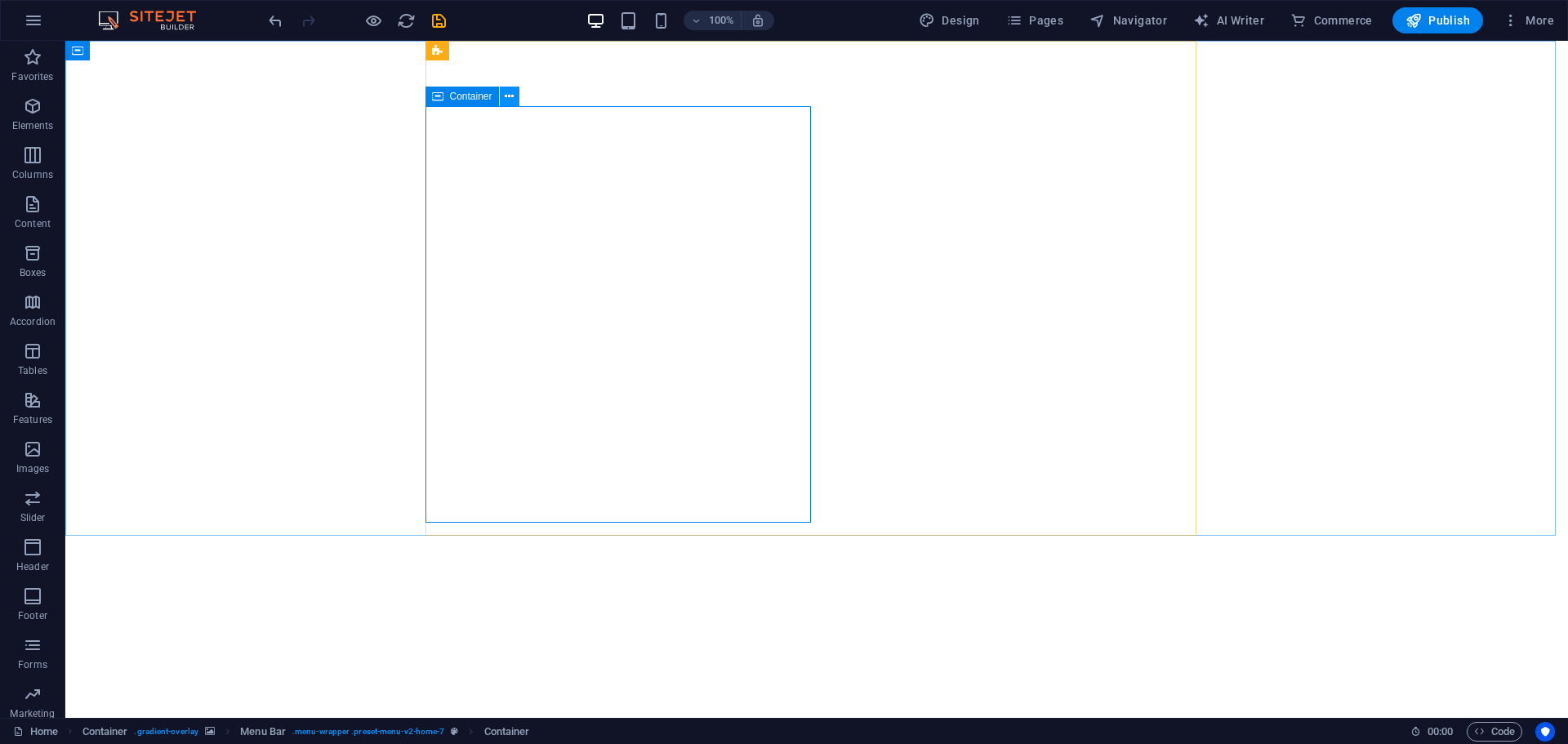
click at [508, 95] on icon at bounding box center [509, 96] width 9 height 17
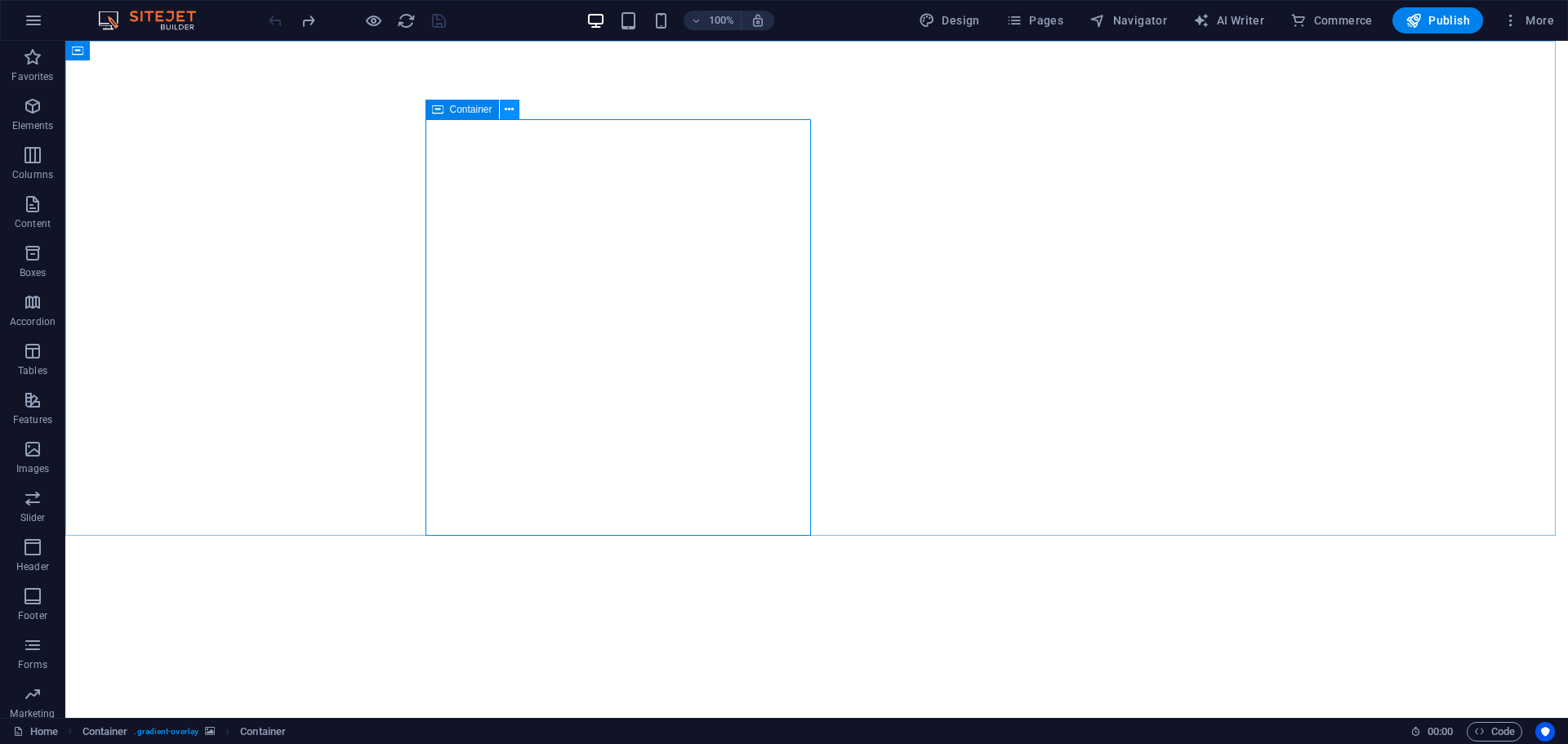
click at [506, 109] on icon at bounding box center [509, 109] width 9 height 17
click at [476, 114] on span "Container" at bounding box center [472, 109] width 43 height 10
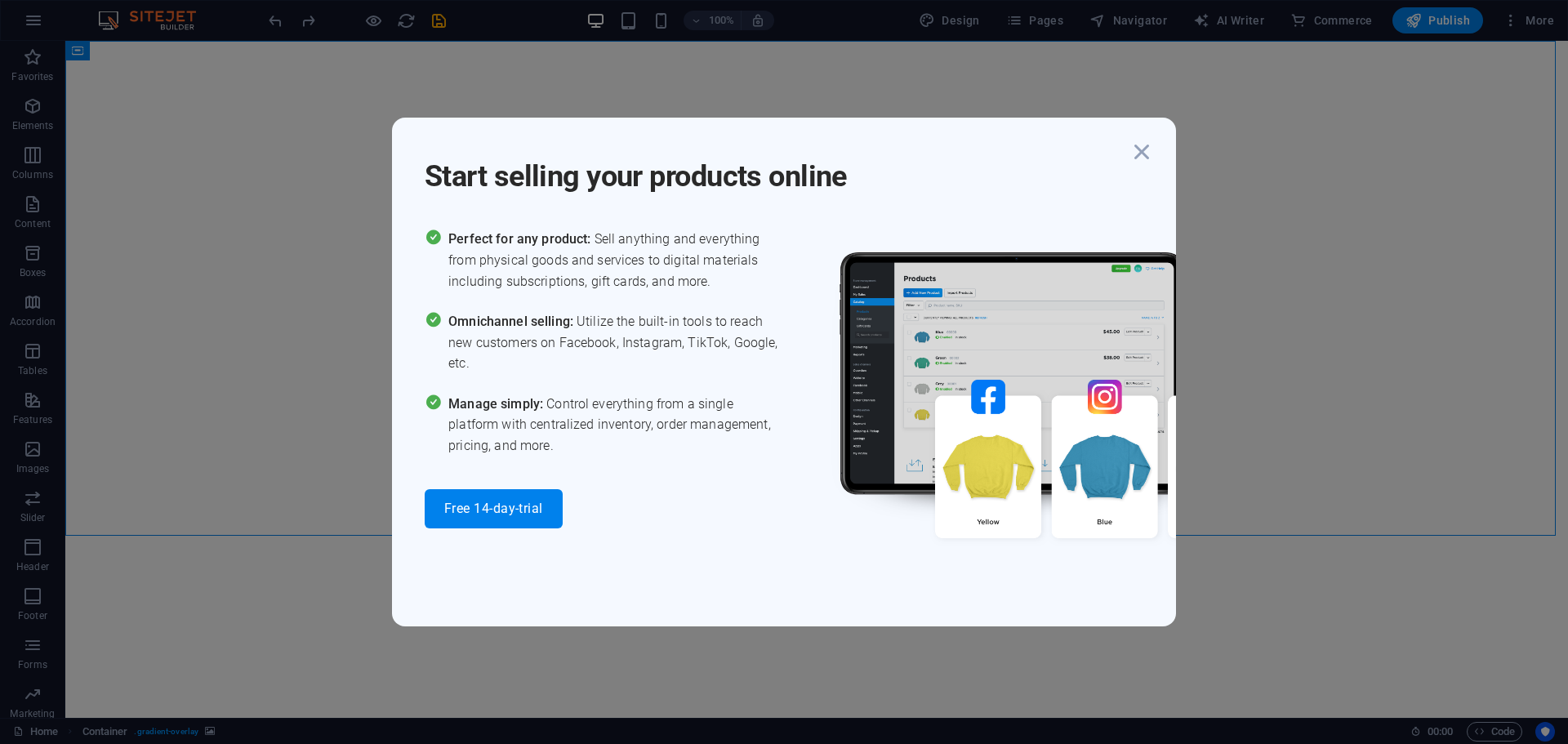
click at [1094, 198] on div "Start selling your products online Perfect for any product: Sell anything and e…" at bounding box center [784, 371] width 784 height 508
click at [1150, 143] on icon "button" at bounding box center [1142, 152] width 30 height 30
